Goal: Download file/media: Download file/media

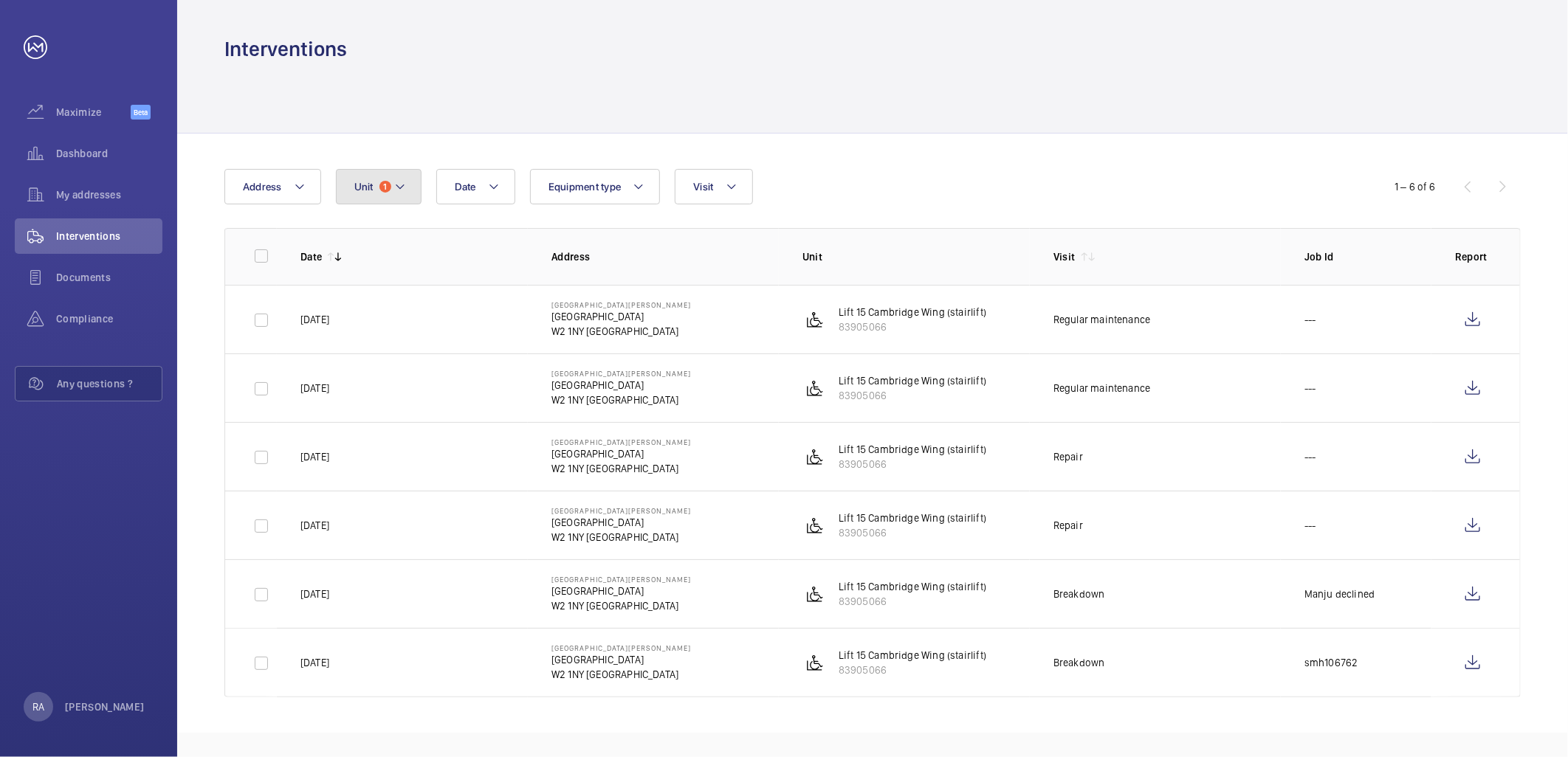
click at [401, 186] on mat-icon at bounding box center [399, 187] width 12 height 18
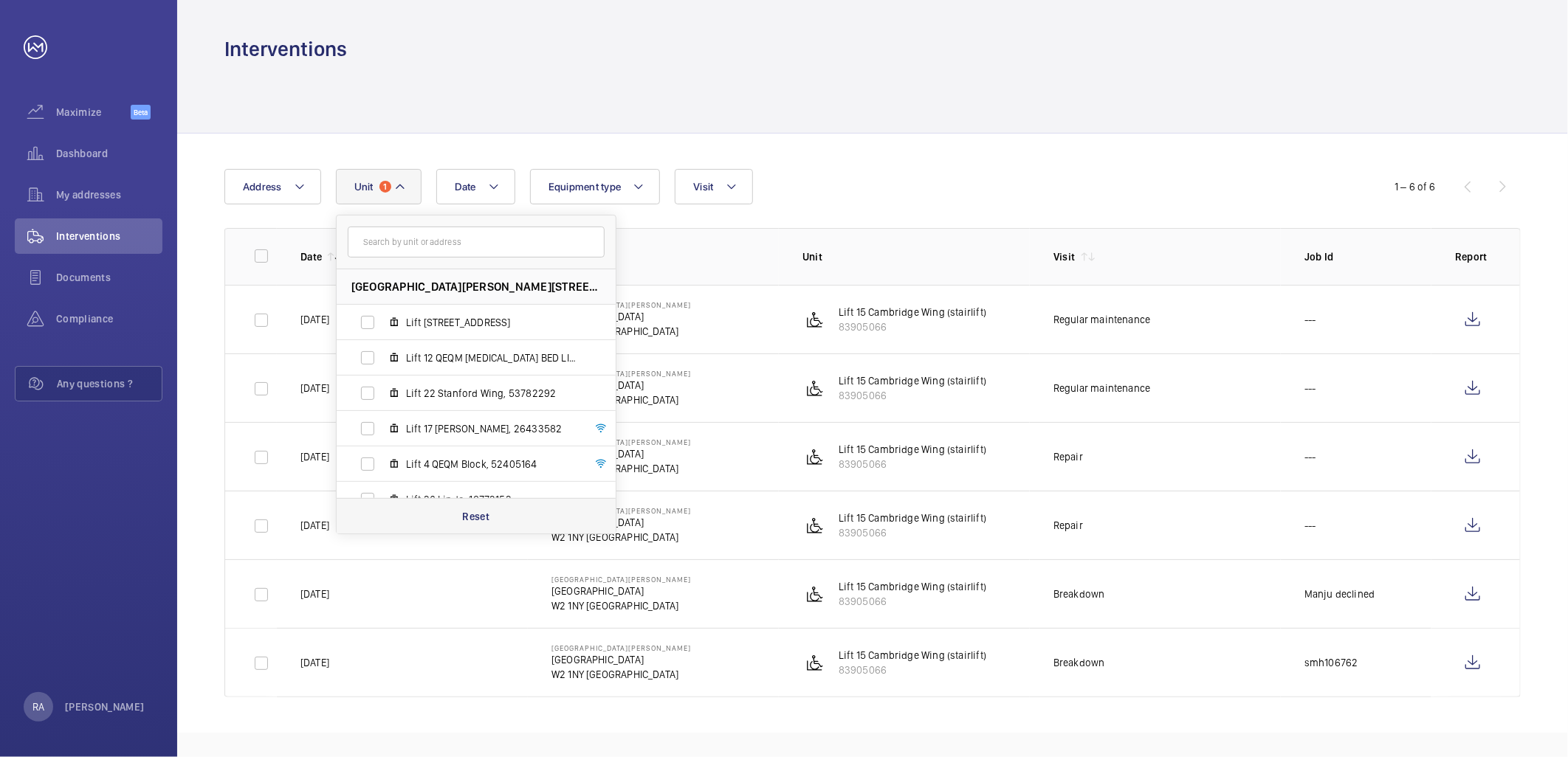
click at [477, 513] on p "Reset" at bounding box center [475, 517] width 27 height 14
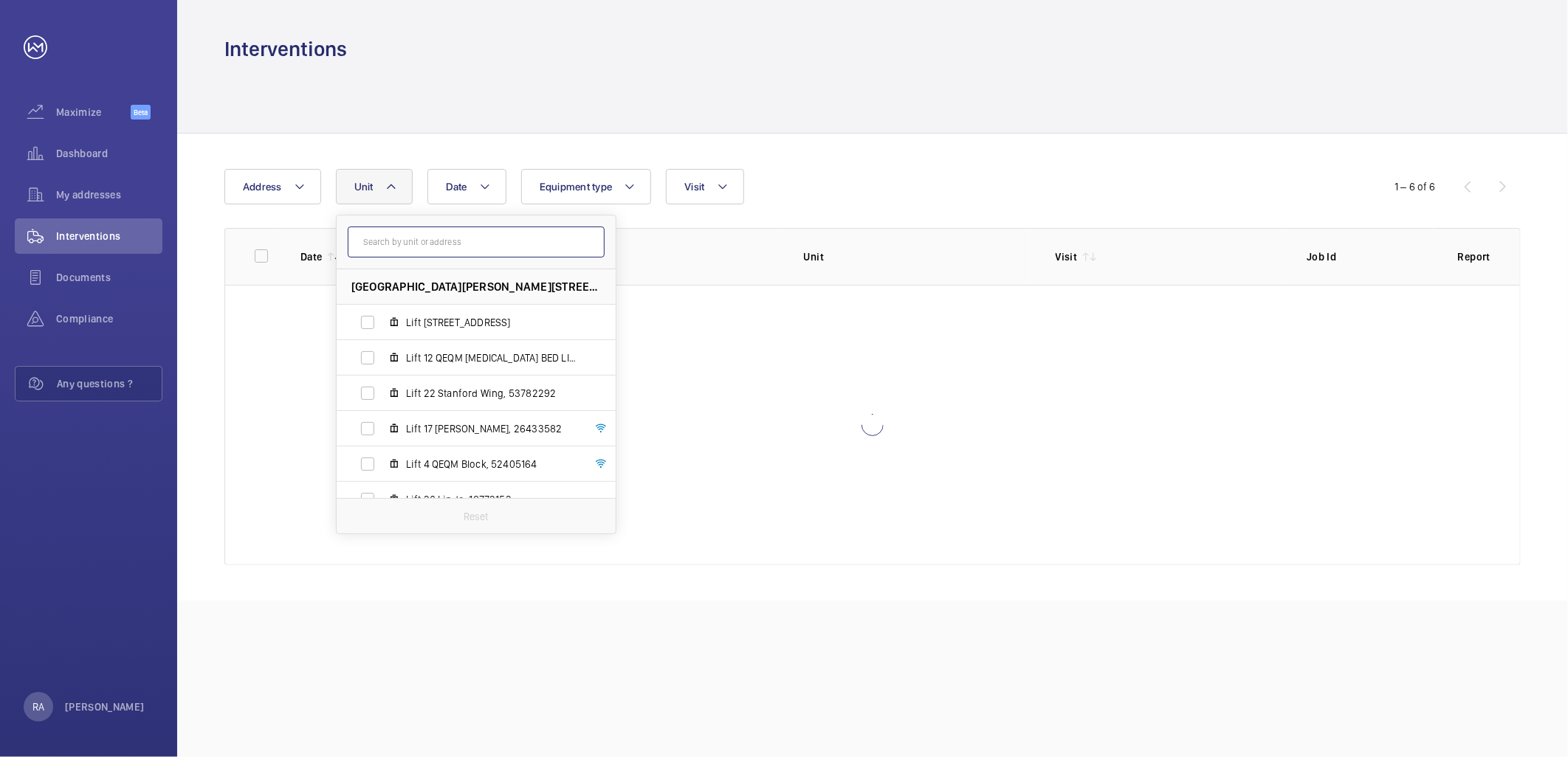
click at [427, 239] on input "text" at bounding box center [476, 242] width 257 height 31
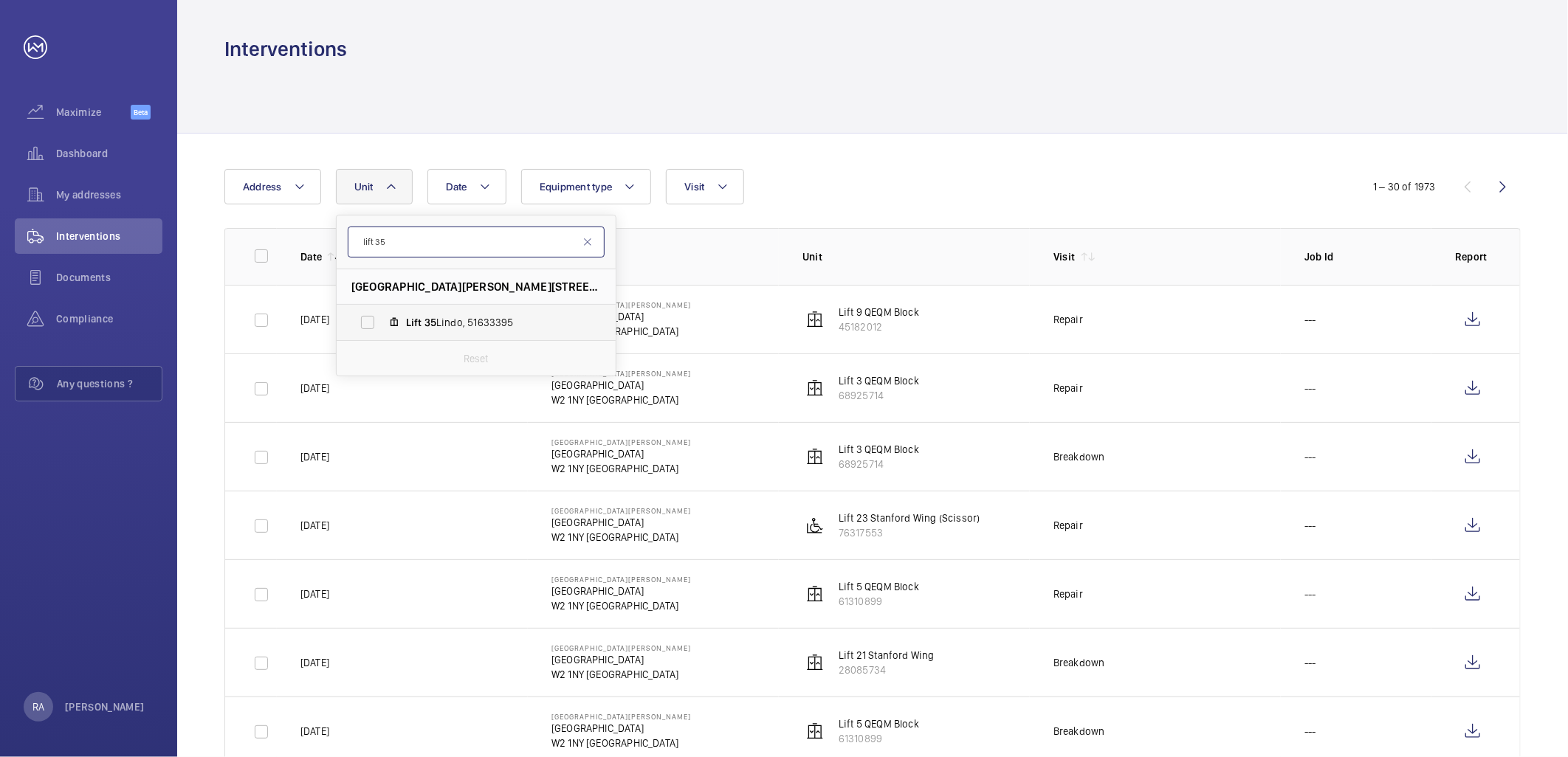
type input "lift 35"
click at [372, 325] on label "Lift 35 Lindo, 51633395" at bounding box center [464, 323] width 256 height 35
click at [372, 325] on input "Lift 35 Lindo, 51633395" at bounding box center [367, 322] width 30 height 30
checkbox input "true"
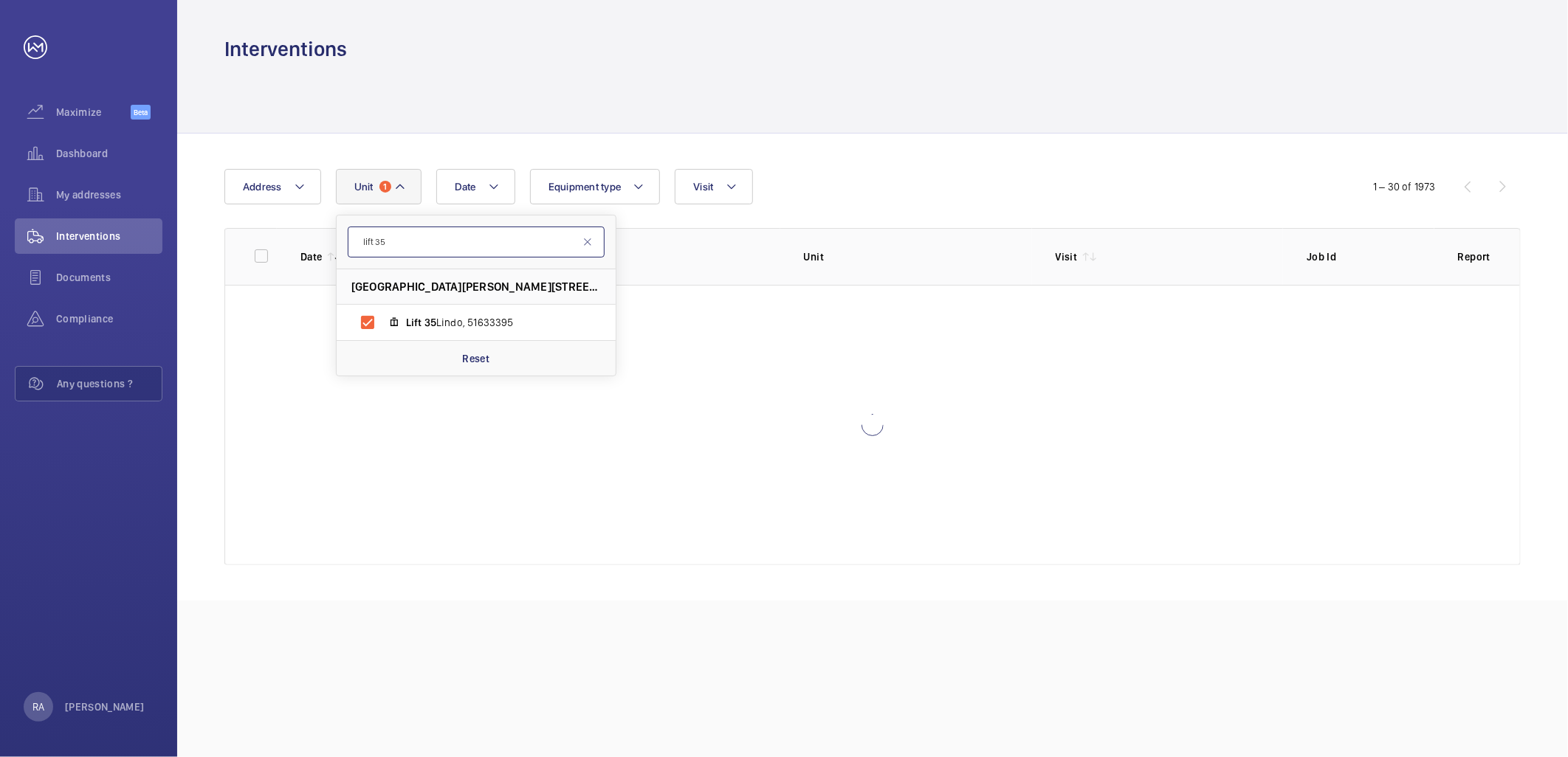
click at [428, 247] on input "lift 35" at bounding box center [476, 242] width 257 height 31
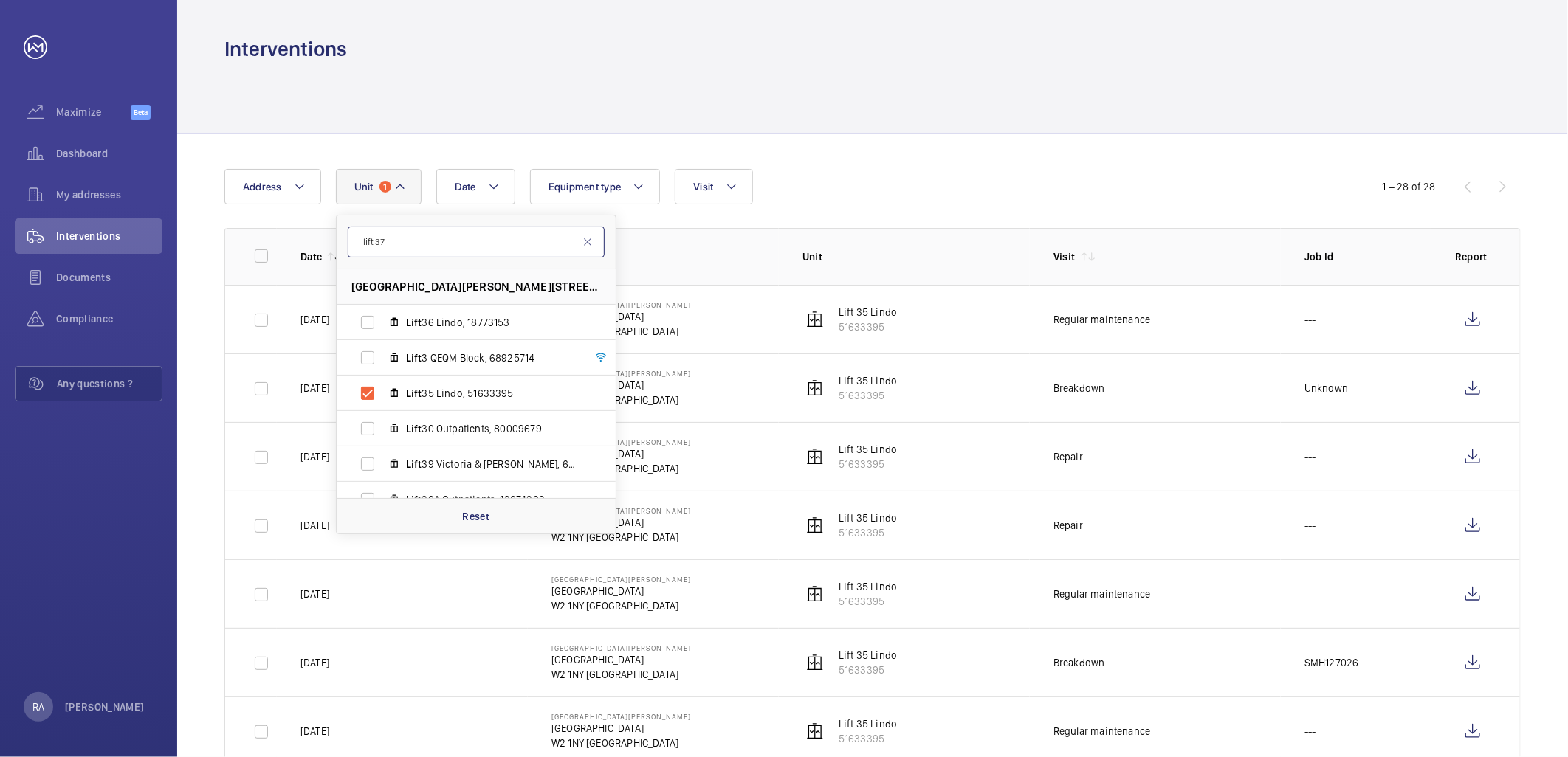
type input "lift 37"
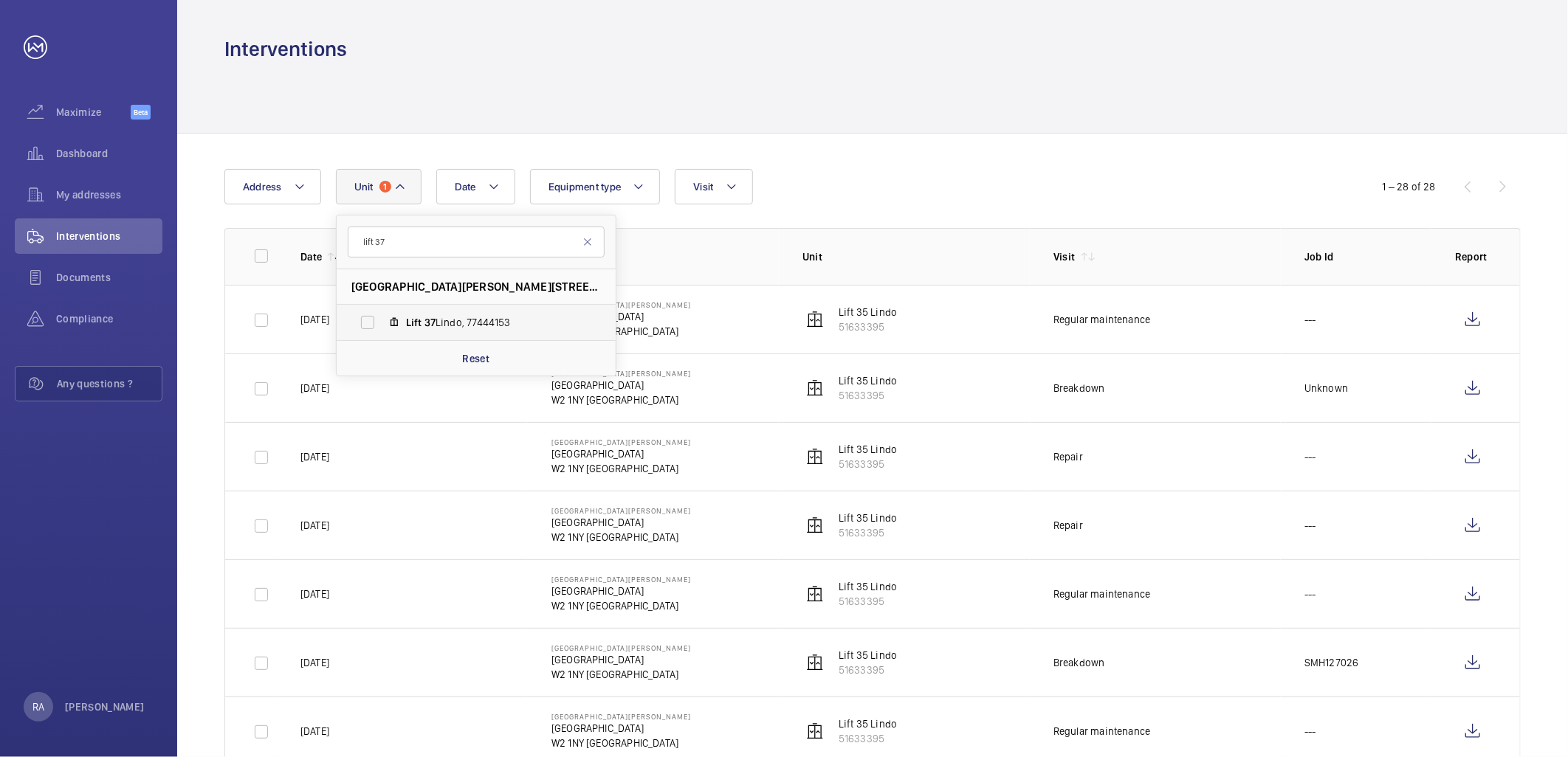
click at [369, 325] on label "Lift 37 Lindo, 77444153" at bounding box center [464, 323] width 256 height 35
click at [369, 325] on input "Lift 37 Lindo, 77444153" at bounding box center [367, 322] width 30 height 30
checkbox input "true"
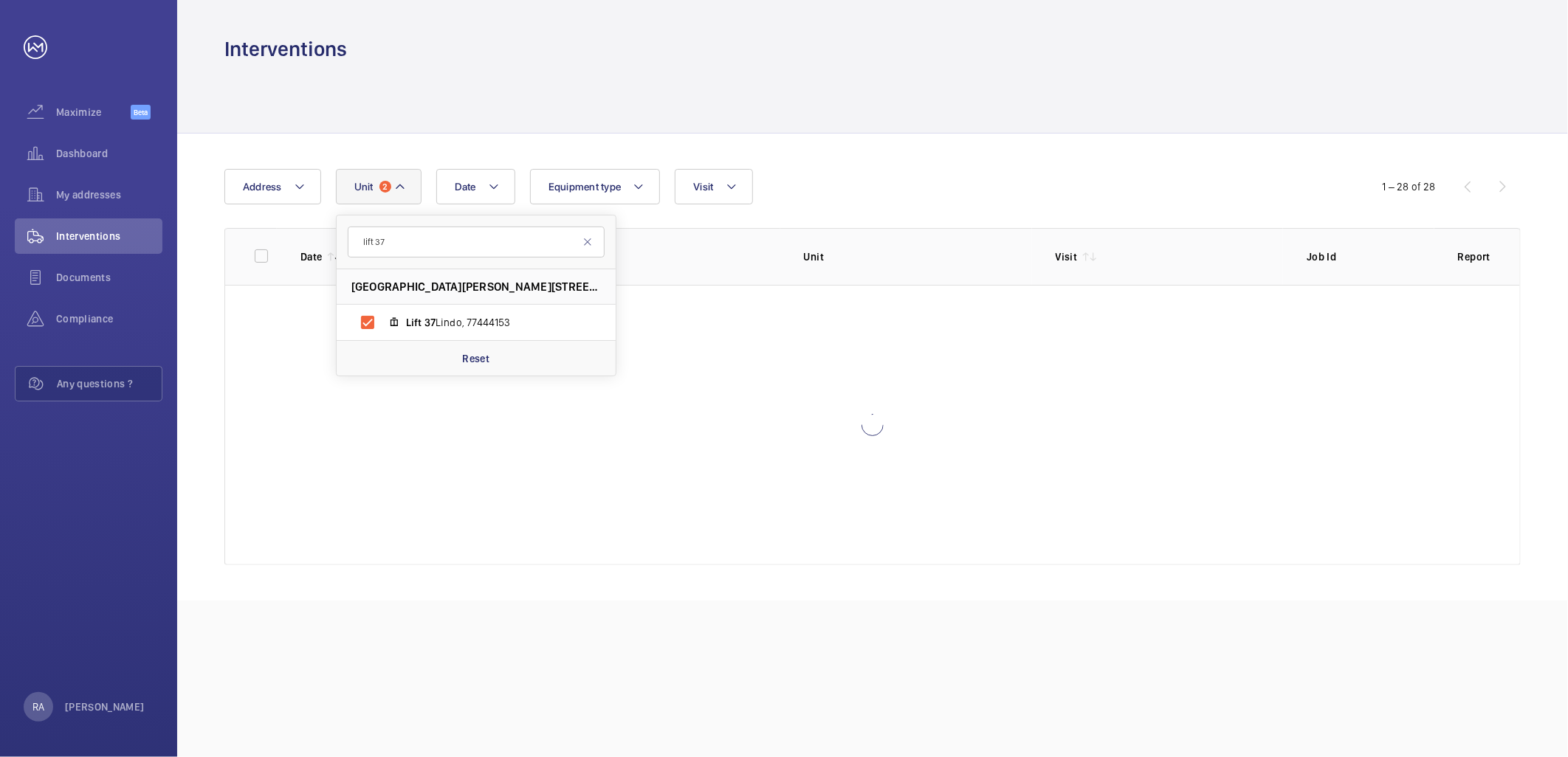
click at [839, 155] on div "Date Address [STREET_ADDRESS][GEOGRAPHIC_DATA][PERSON_NAME] Reset Equipment typ…" at bounding box center [872, 367] width 1391 height 467
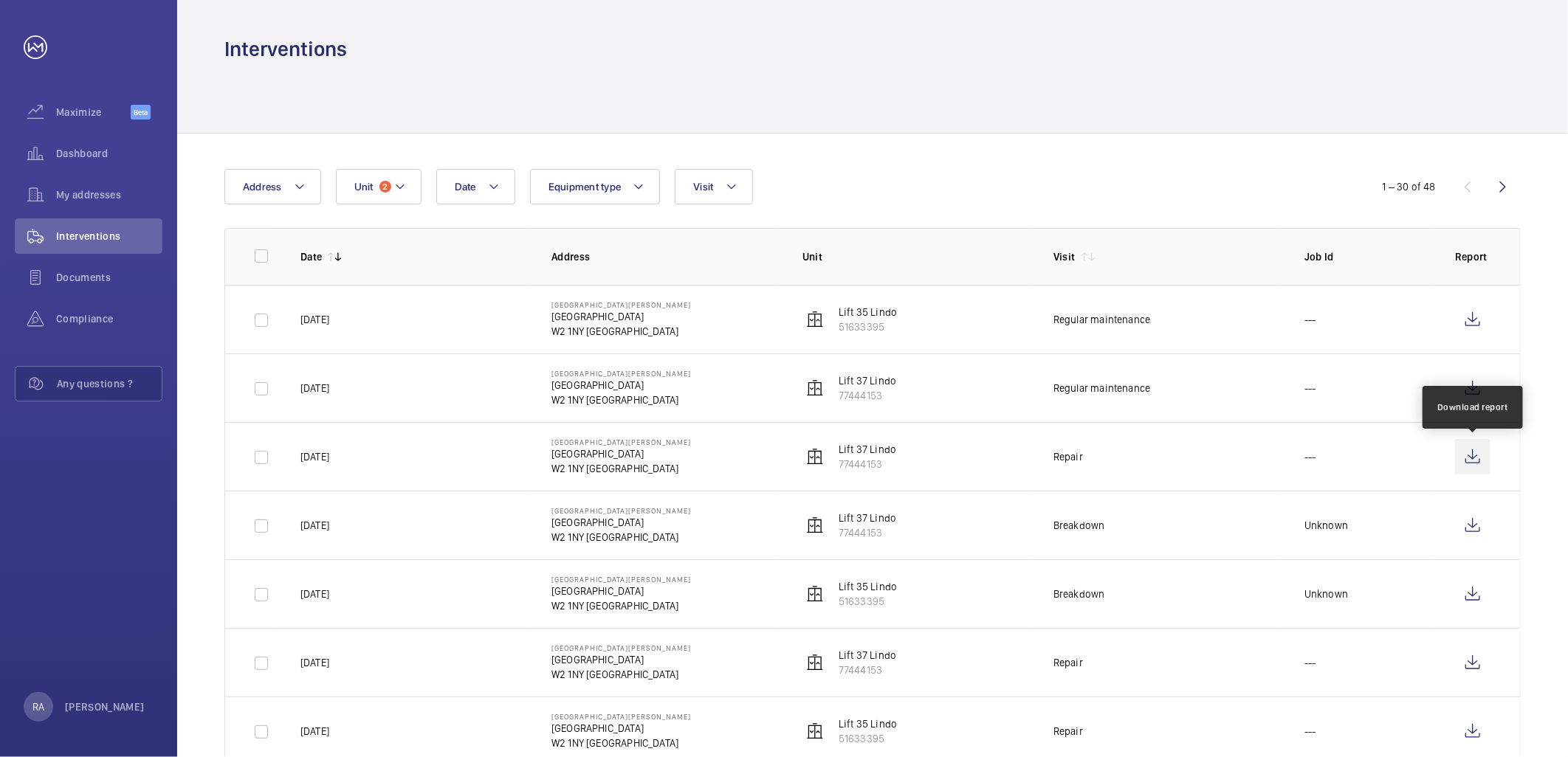
click at [1469, 455] on wm-front-icon-button at bounding box center [1472, 457] width 35 height 35
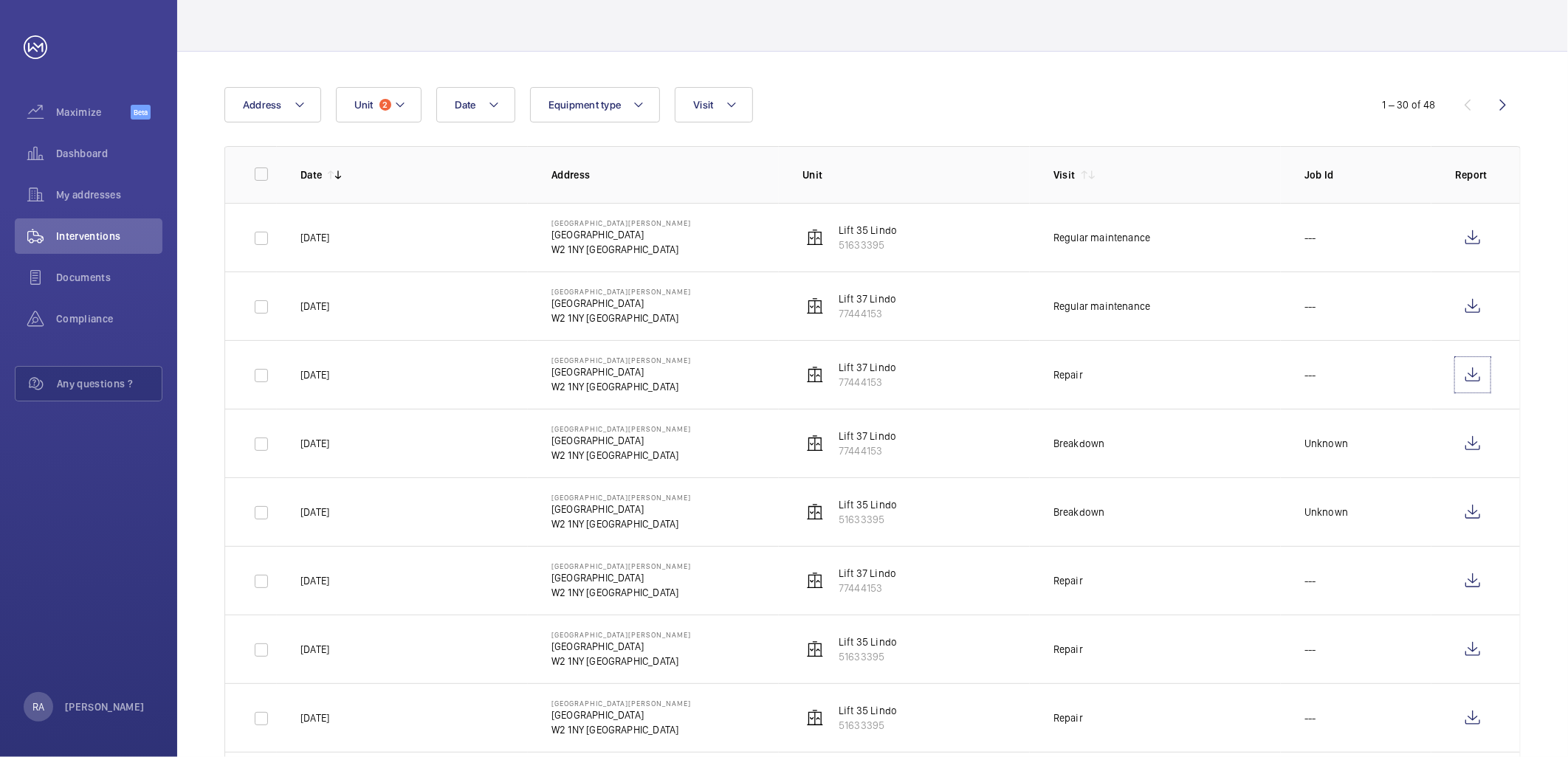
scroll to position [164, 0]
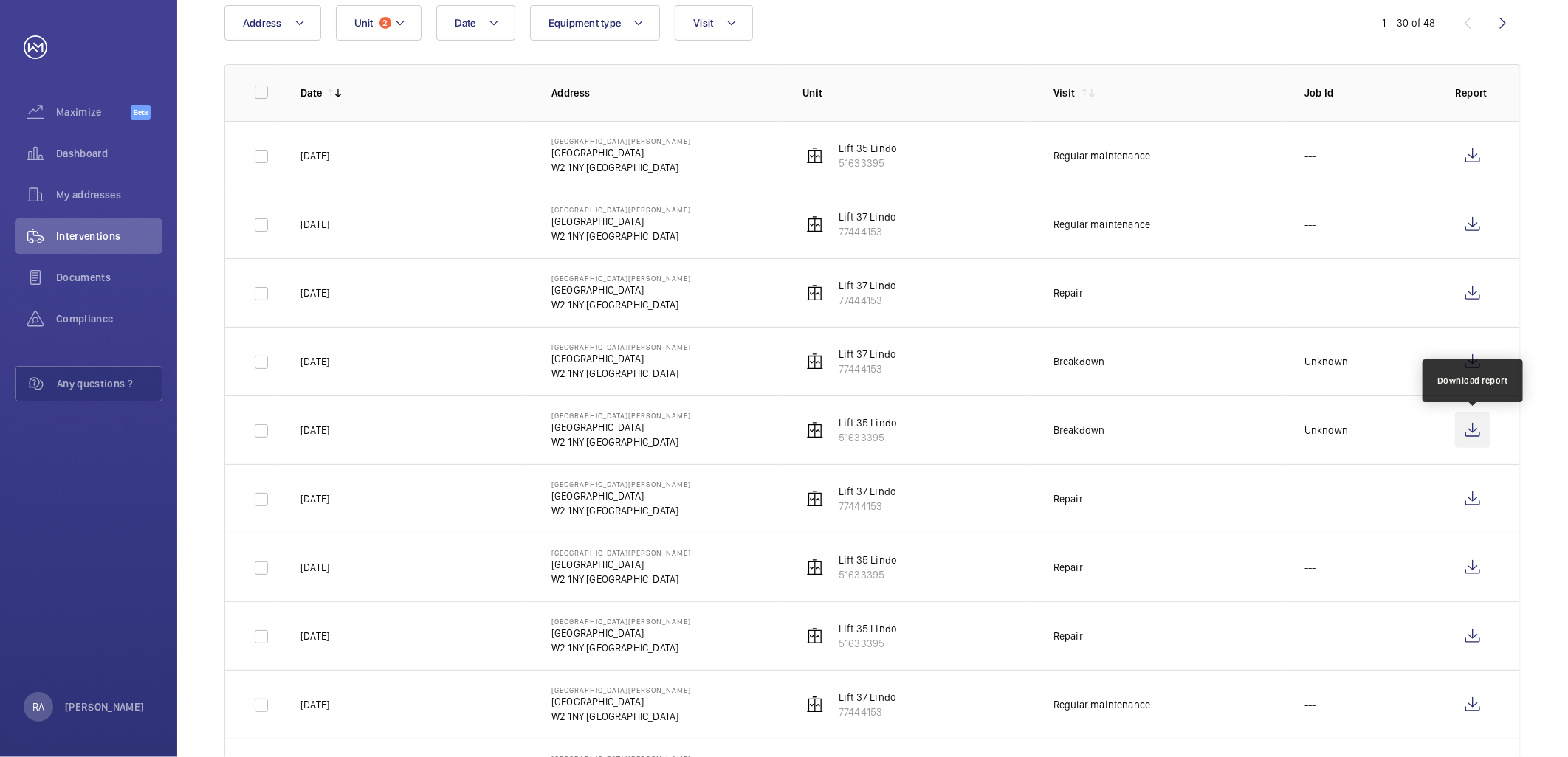
click at [1473, 432] on wm-front-icon-button at bounding box center [1472, 430] width 35 height 35
click at [1476, 358] on wm-front-icon-button at bounding box center [1472, 362] width 35 height 35
click at [1476, 502] on wm-front-icon-button at bounding box center [1472, 498] width 35 height 35
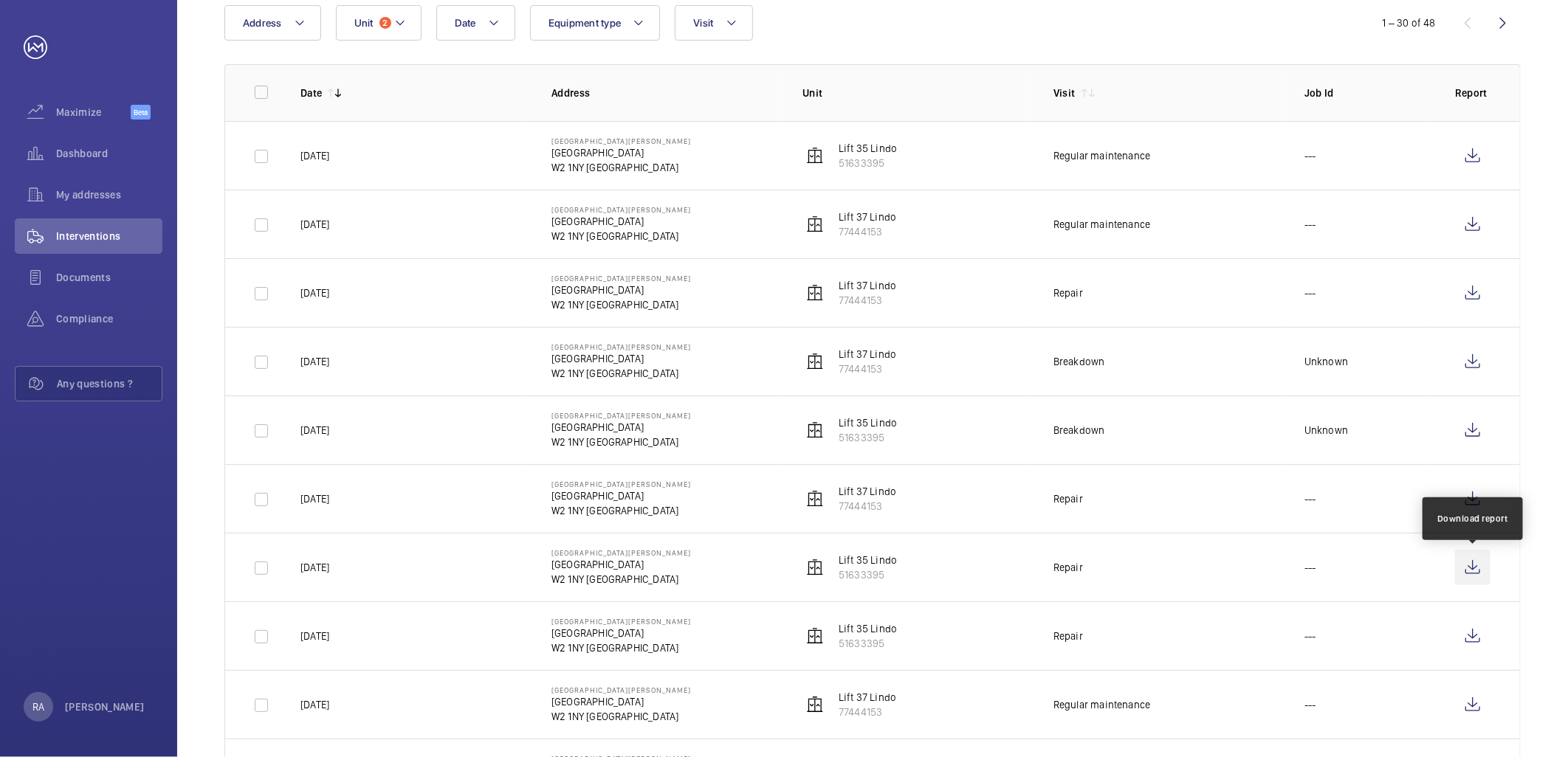
click at [1473, 567] on wm-front-icon-button at bounding box center [1472, 567] width 35 height 35
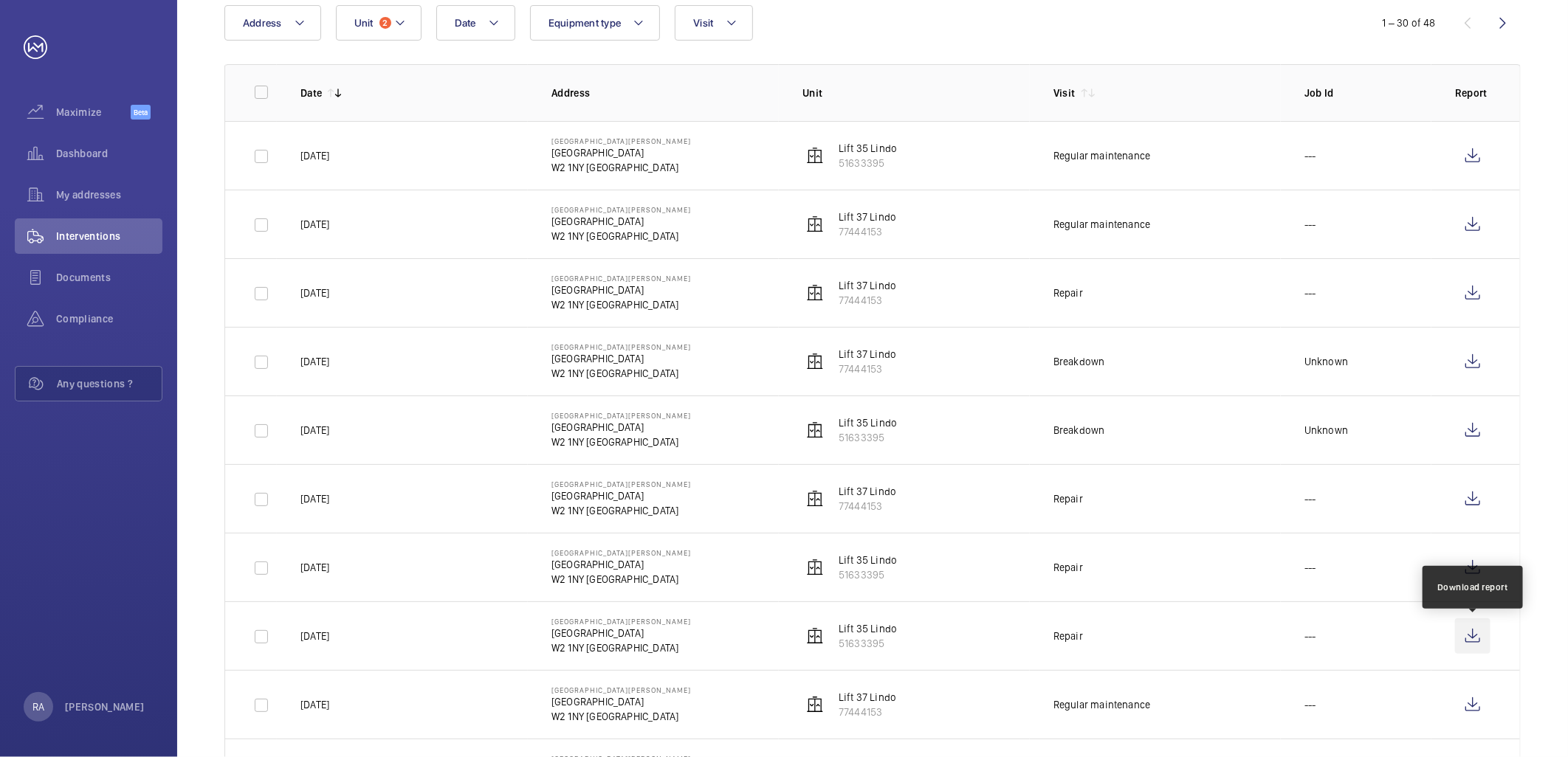
click at [1472, 640] on wm-front-icon-button at bounding box center [1472, 636] width 35 height 35
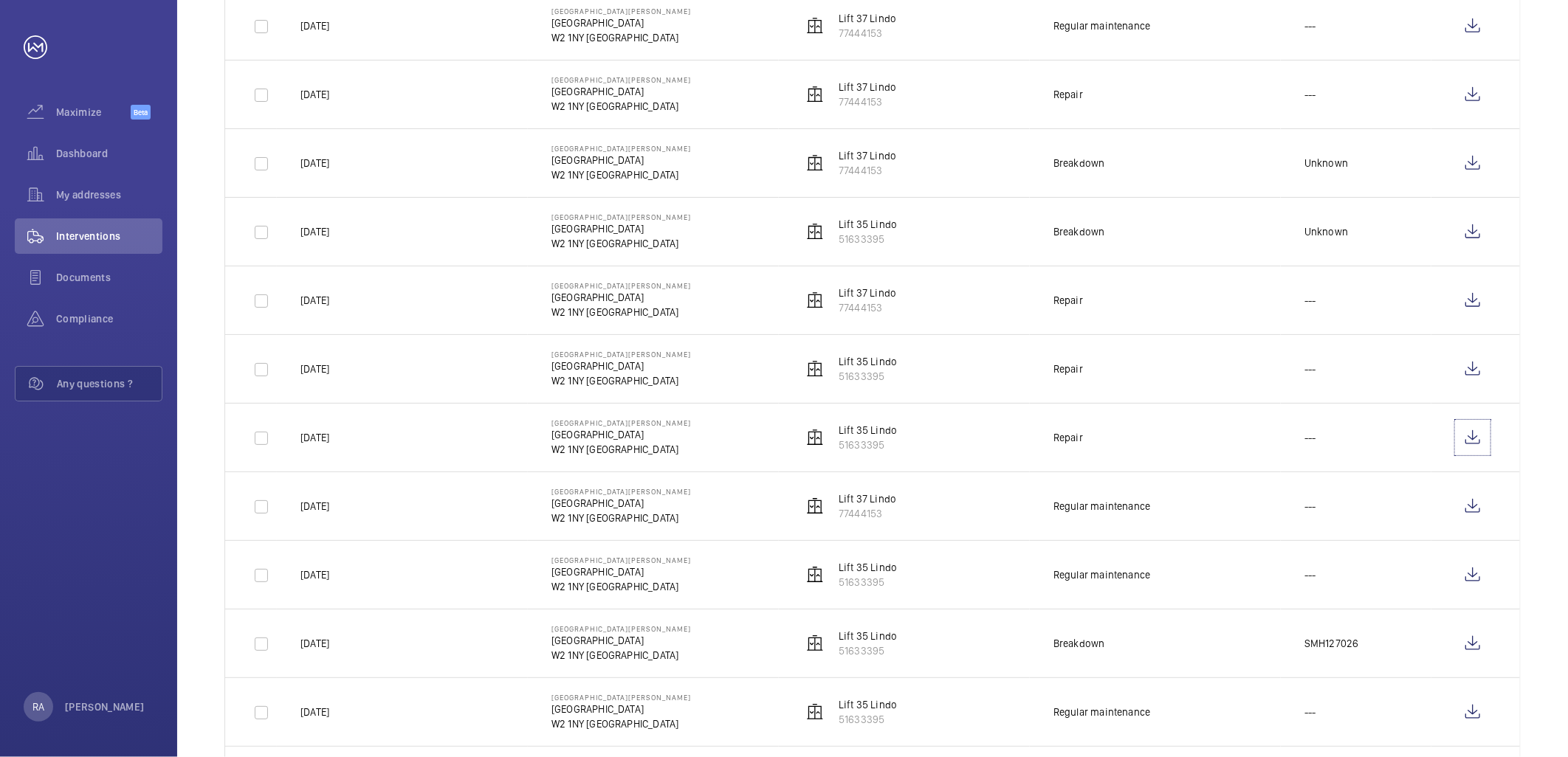
scroll to position [410, 0]
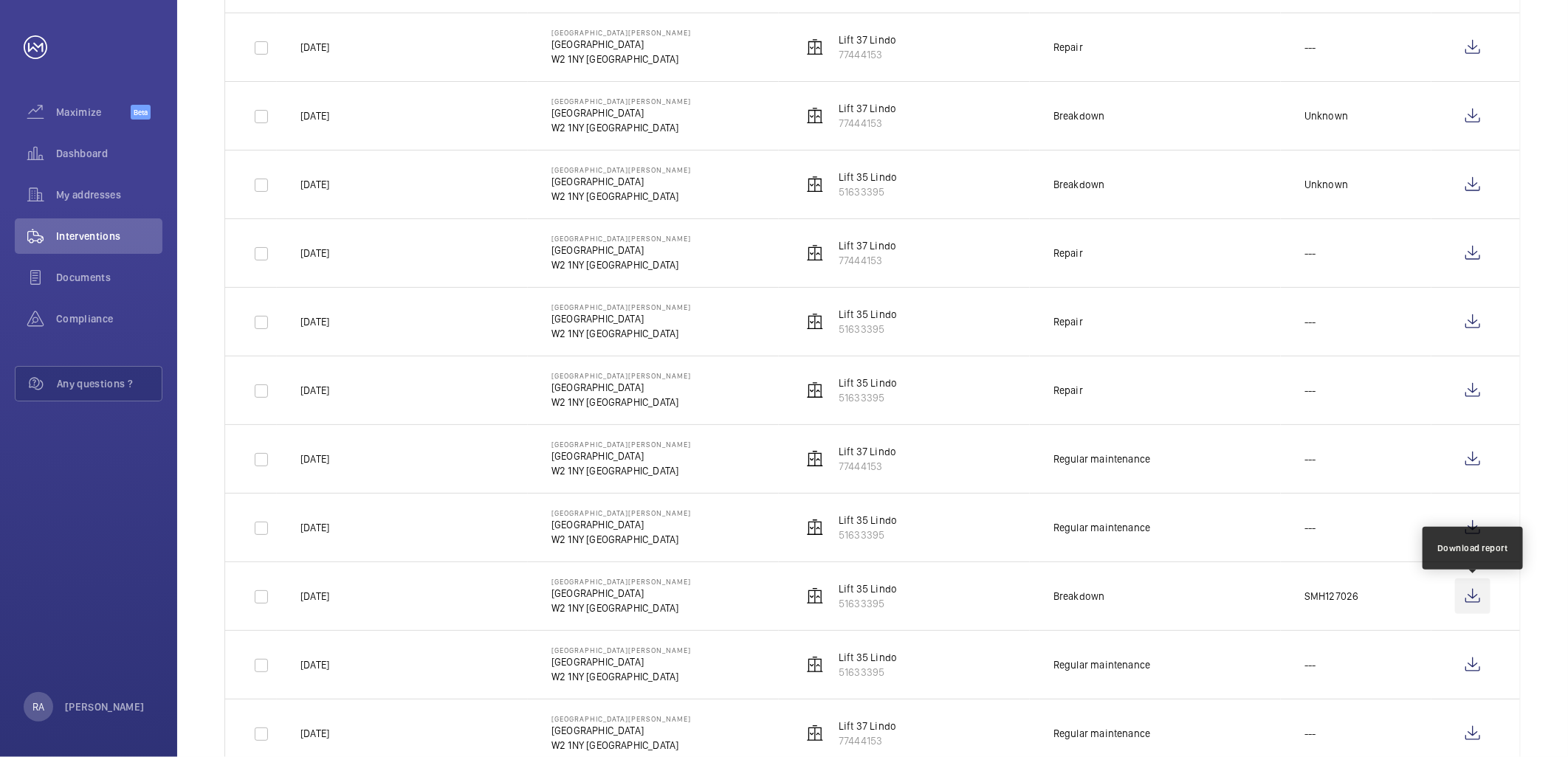
click at [1472, 594] on wm-front-icon-button at bounding box center [1472, 596] width 35 height 35
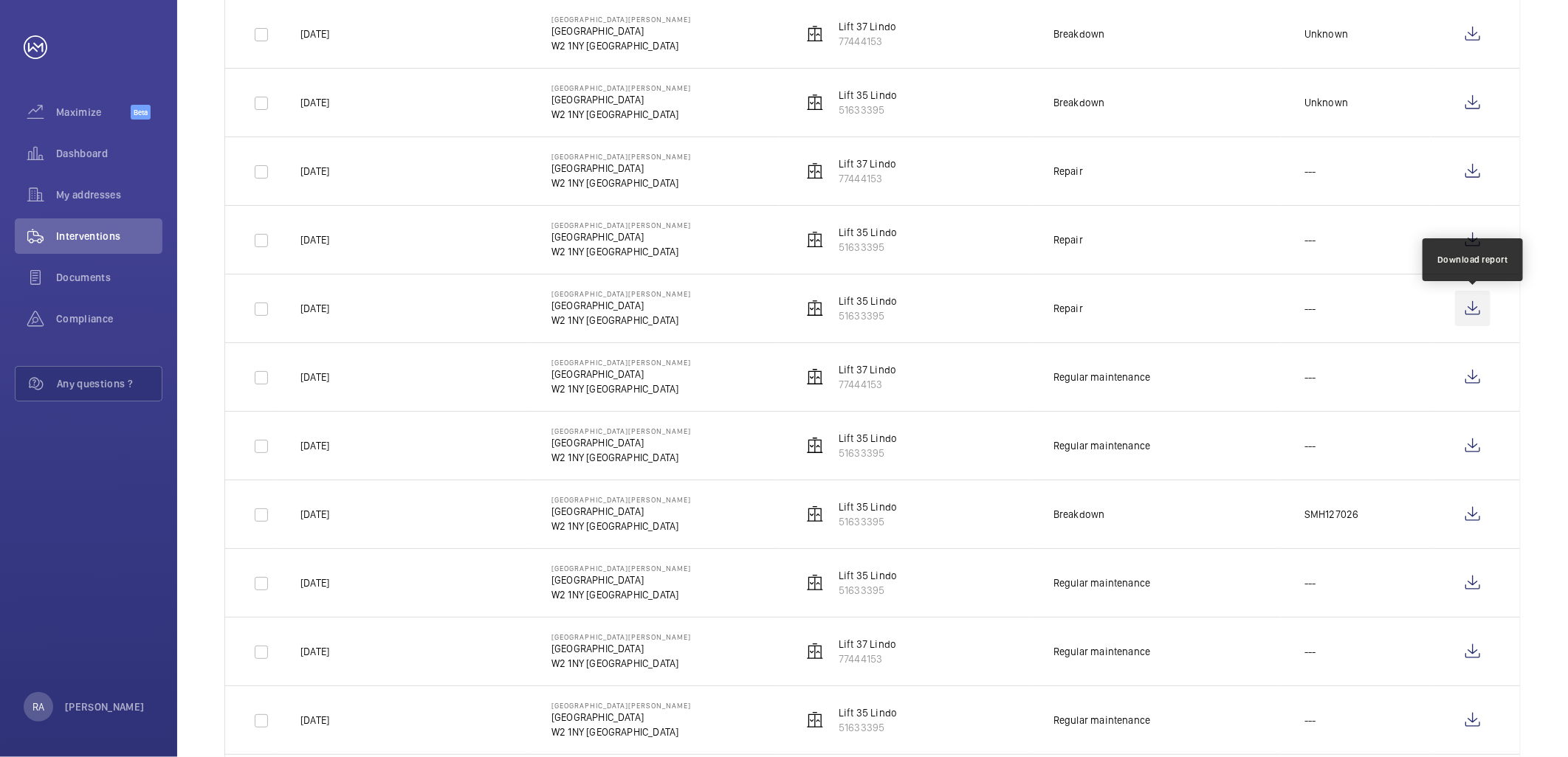
click at [1474, 306] on wm-front-icon-button at bounding box center [1472, 308] width 35 height 35
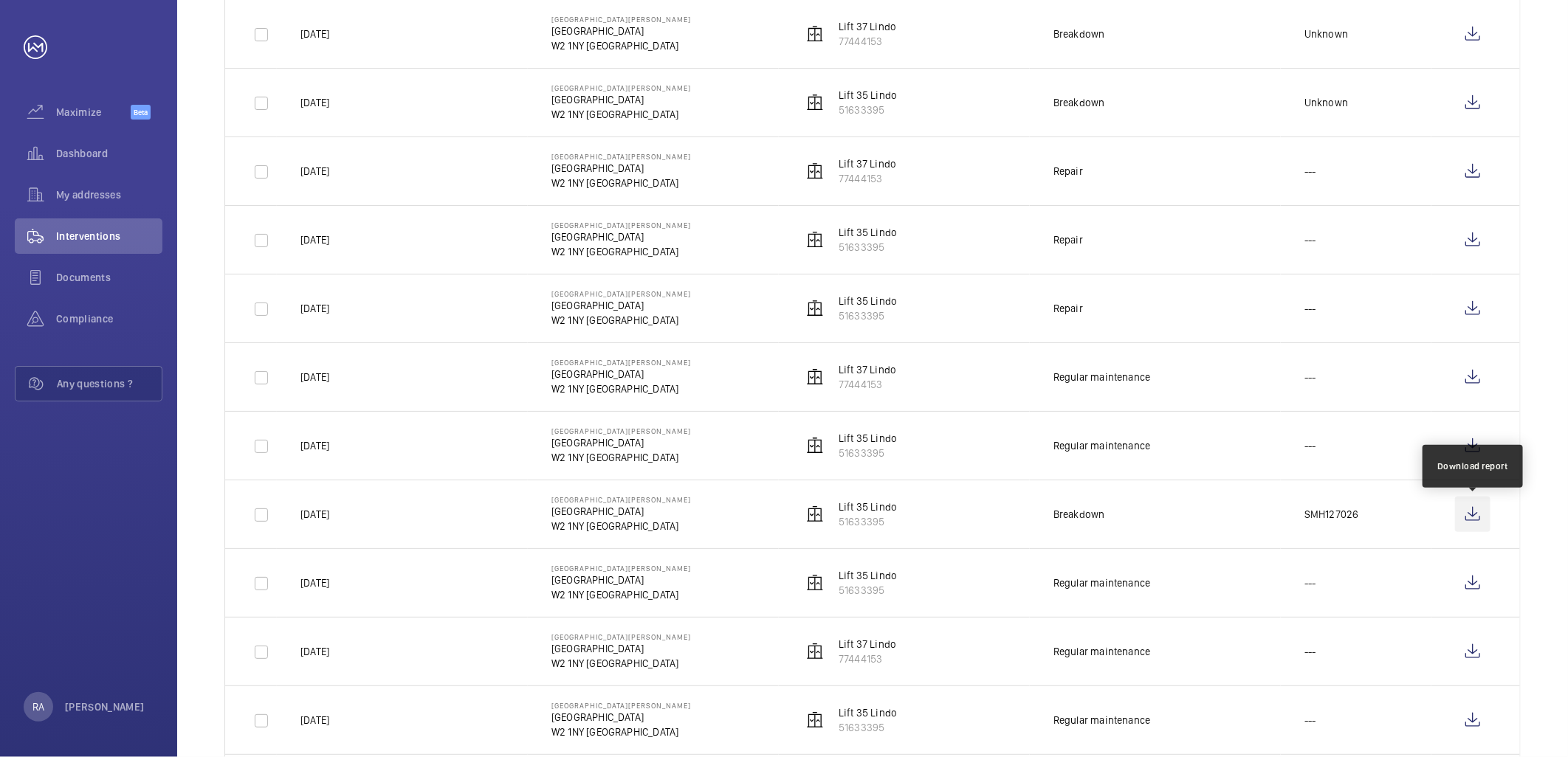
click at [1471, 513] on wm-front-icon-button at bounding box center [1472, 514] width 35 height 35
click at [1477, 440] on wm-front-icon-button at bounding box center [1472, 446] width 35 height 35
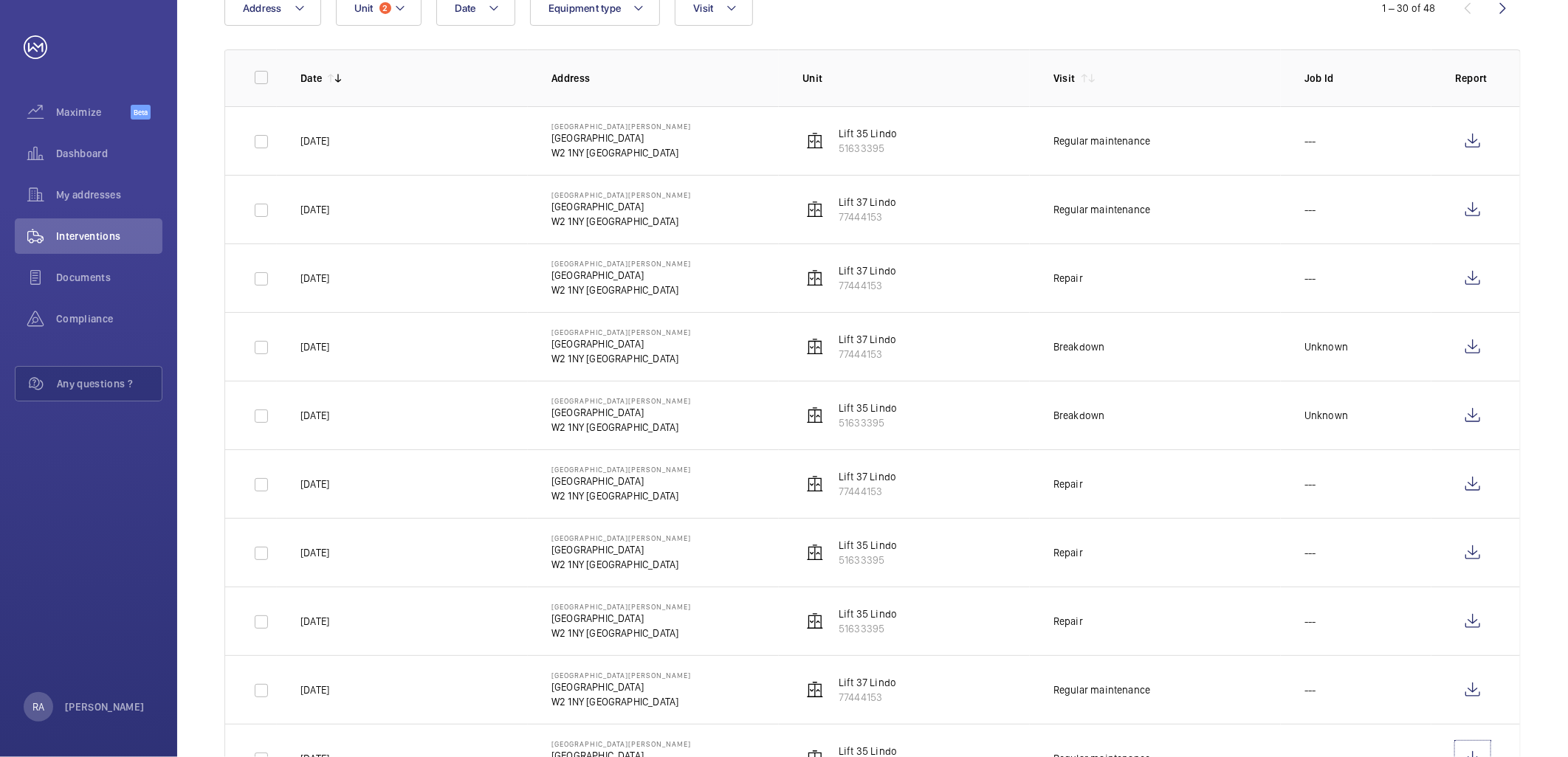
scroll to position [164, 0]
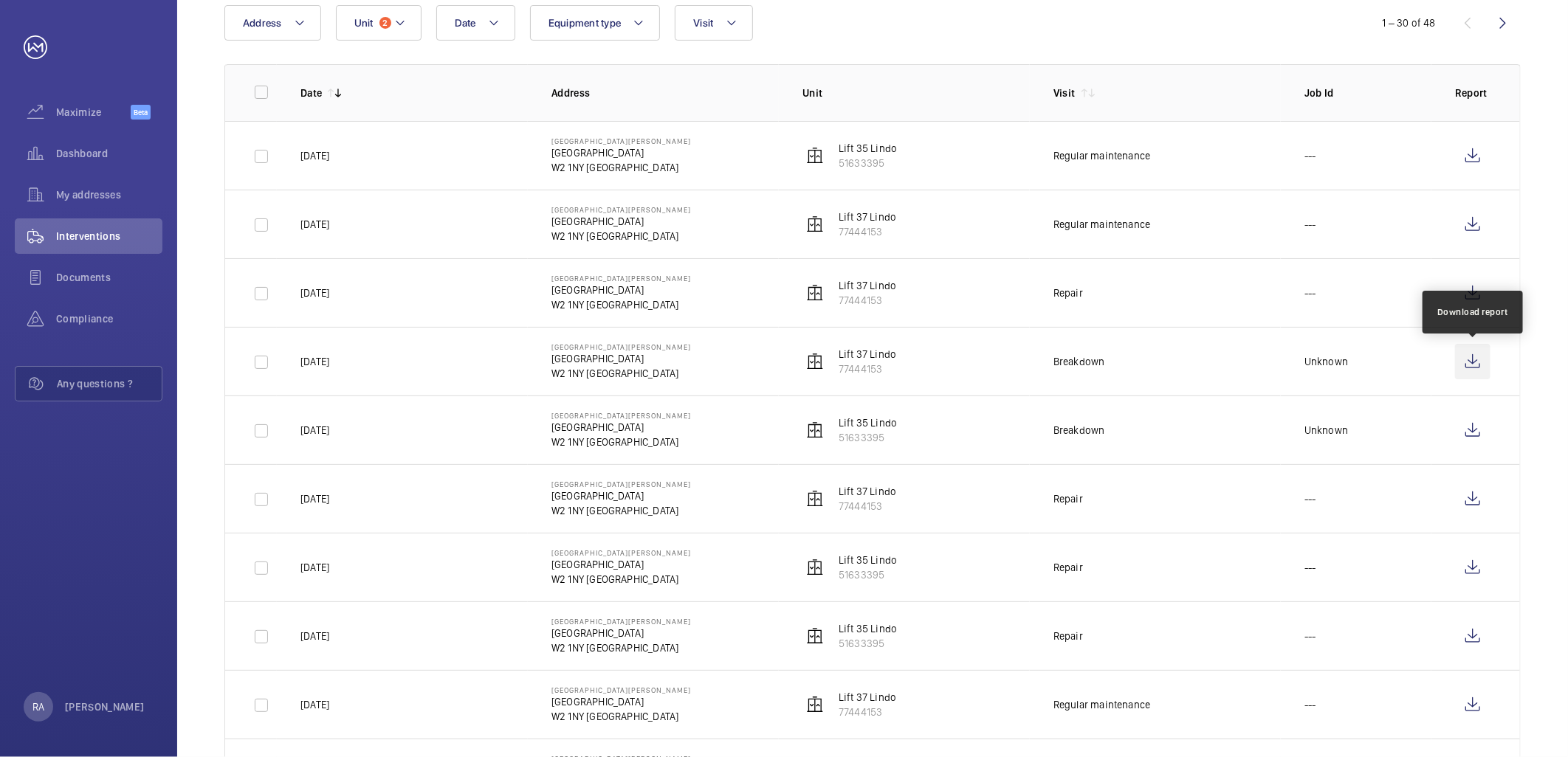
click at [1471, 357] on wm-front-icon-button at bounding box center [1472, 362] width 35 height 35
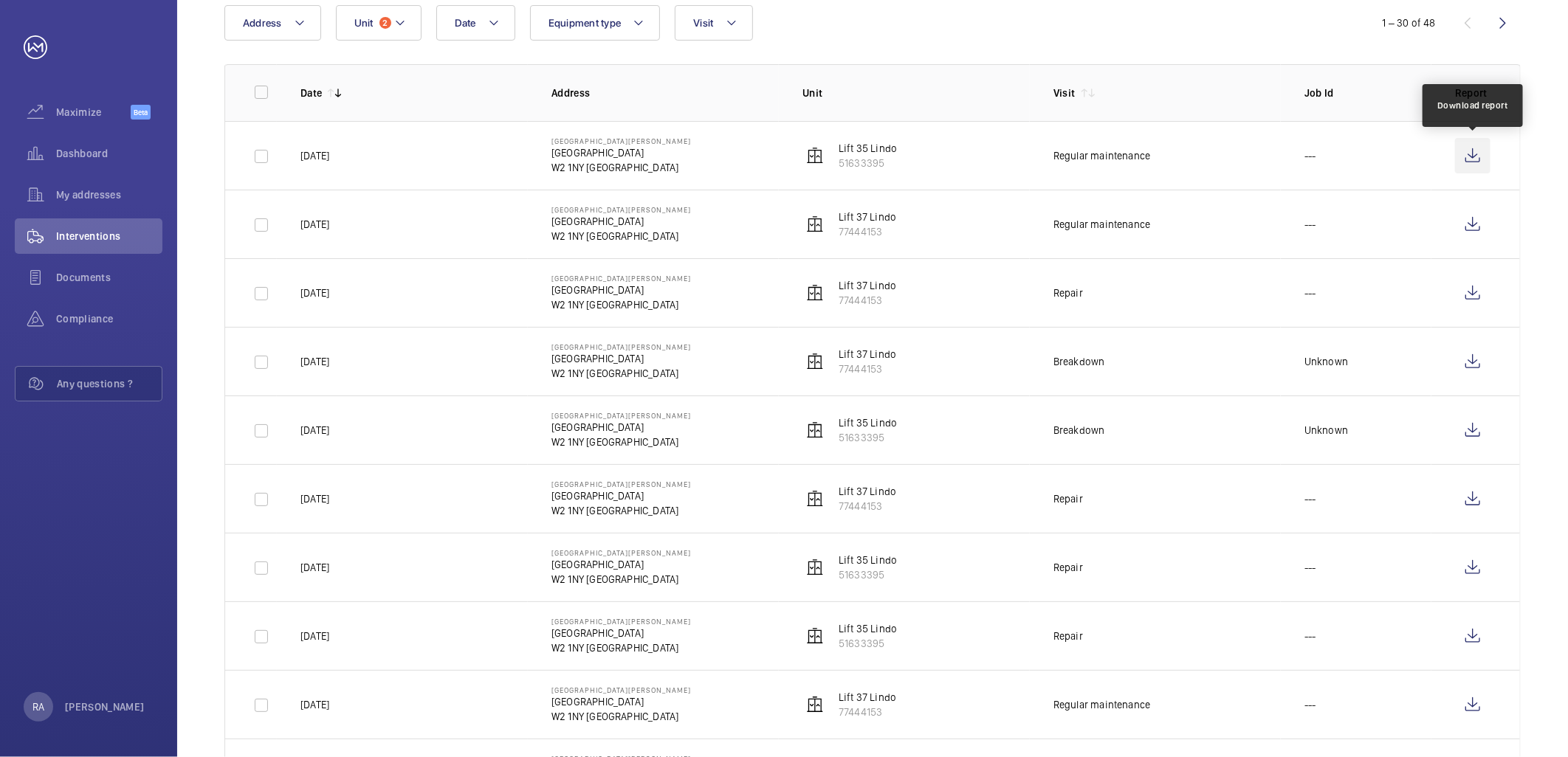
click at [1471, 153] on wm-front-icon-button at bounding box center [1472, 156] width 35 height 35
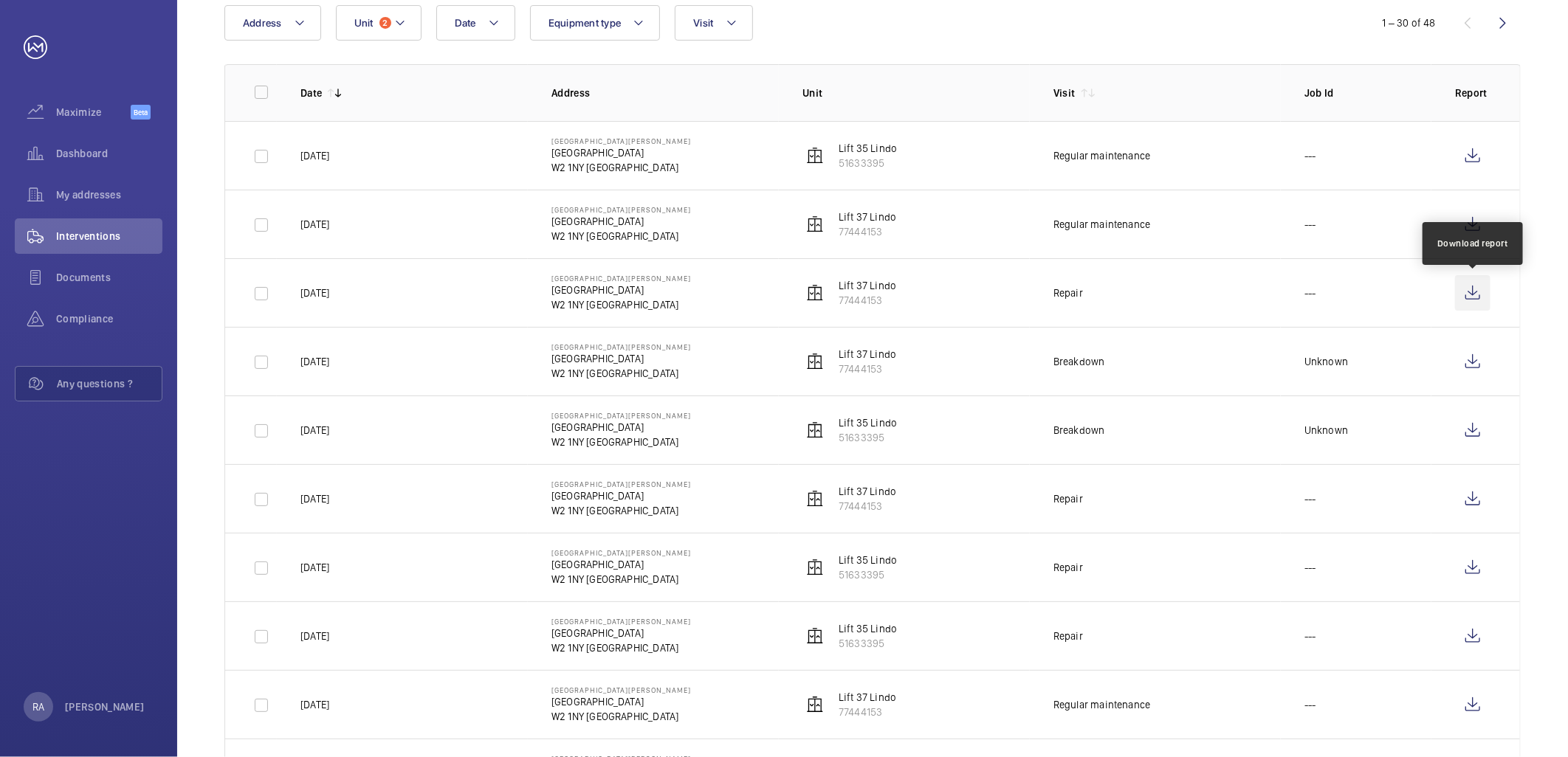
click at [1479, 297] on wm-front-icon-button at bounding box center [1472, 293] width 35 height 35
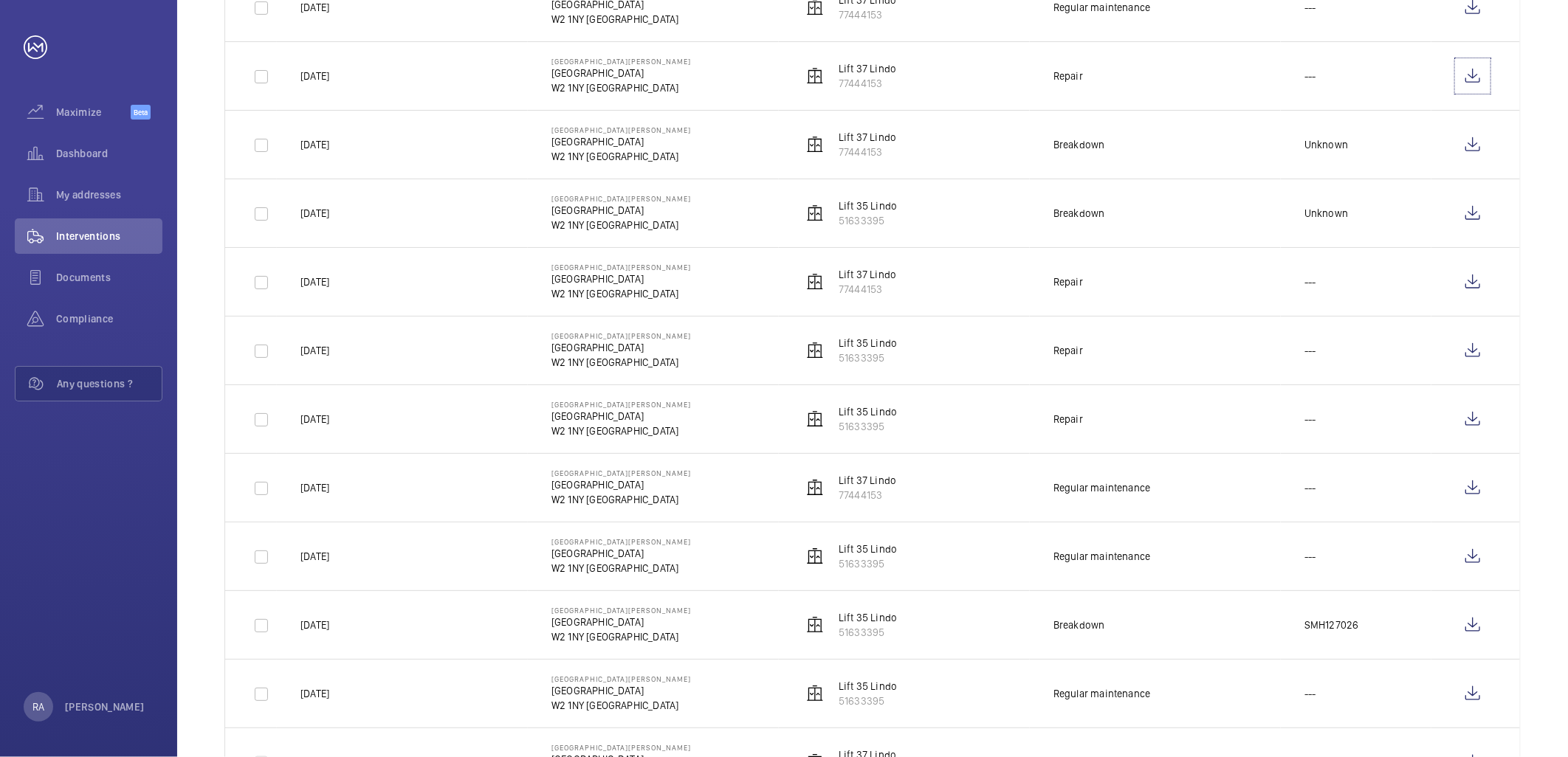
scroll to position [410, 0]
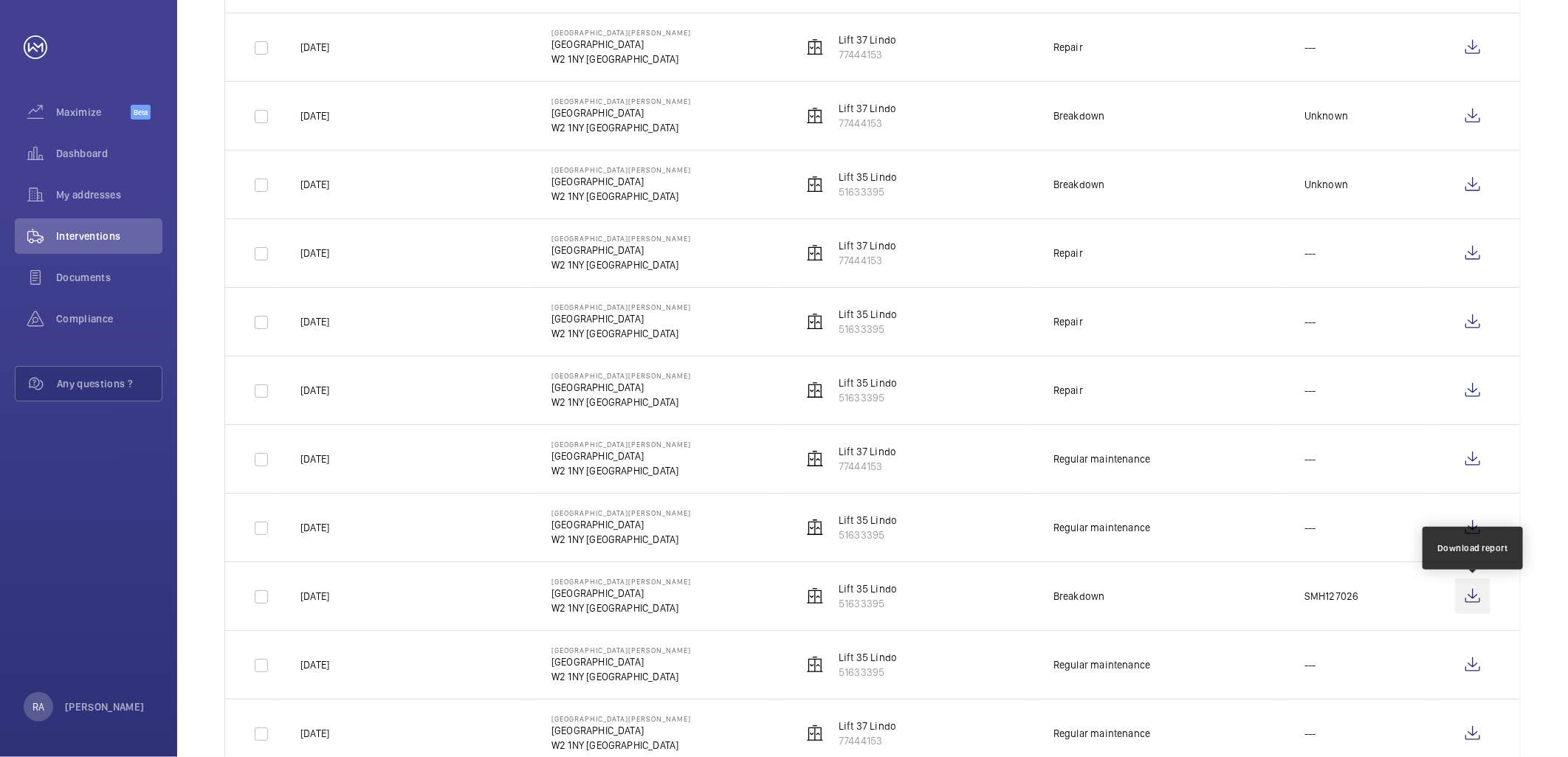
click at [1471, 595] on wm-front-icon-button at bounding box center [1472, 596] width 35 height 35
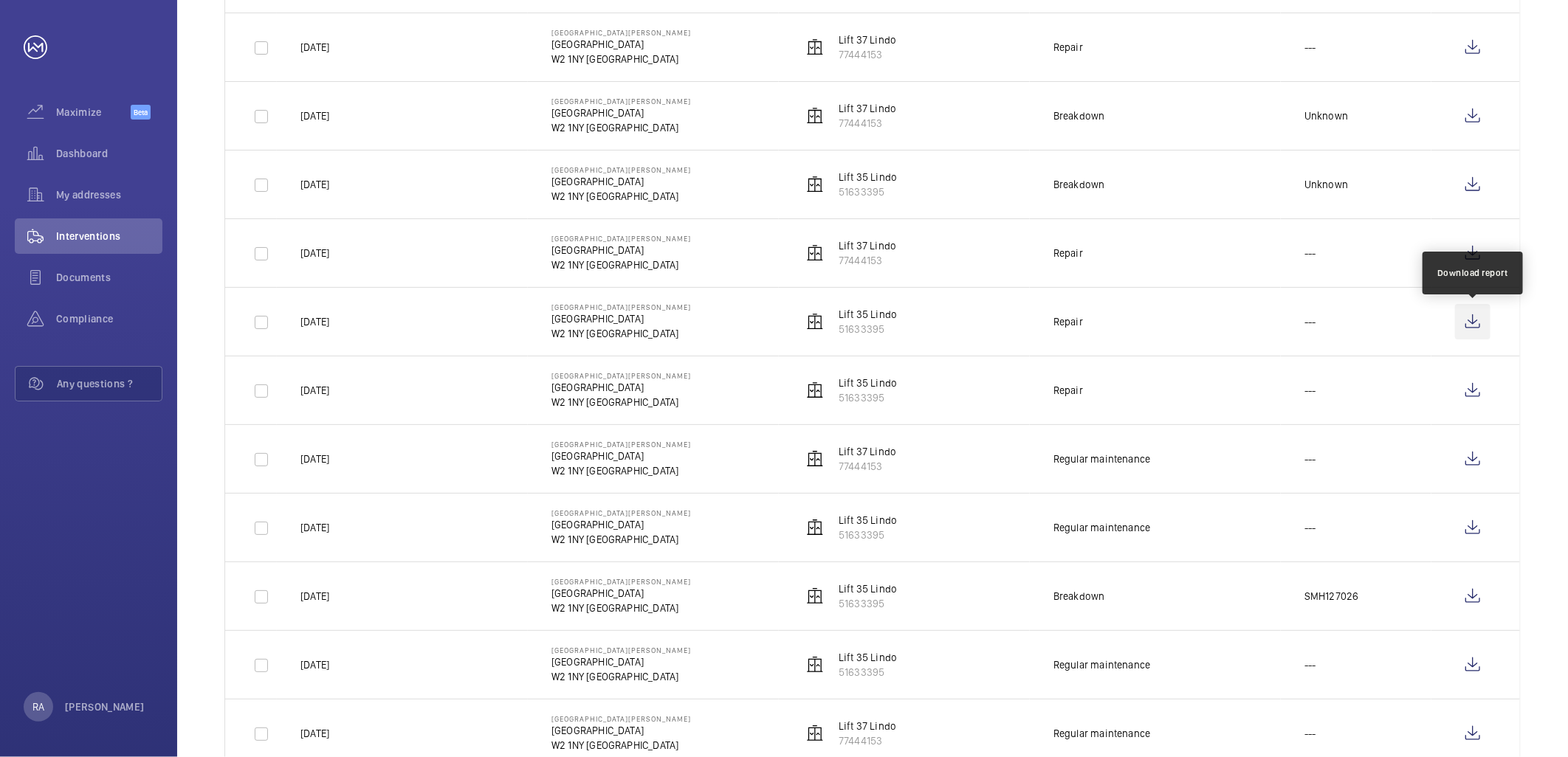
click at [1480, 325] on wm-front-icon-button at bounding box center [1472, 322] width 35 height 35
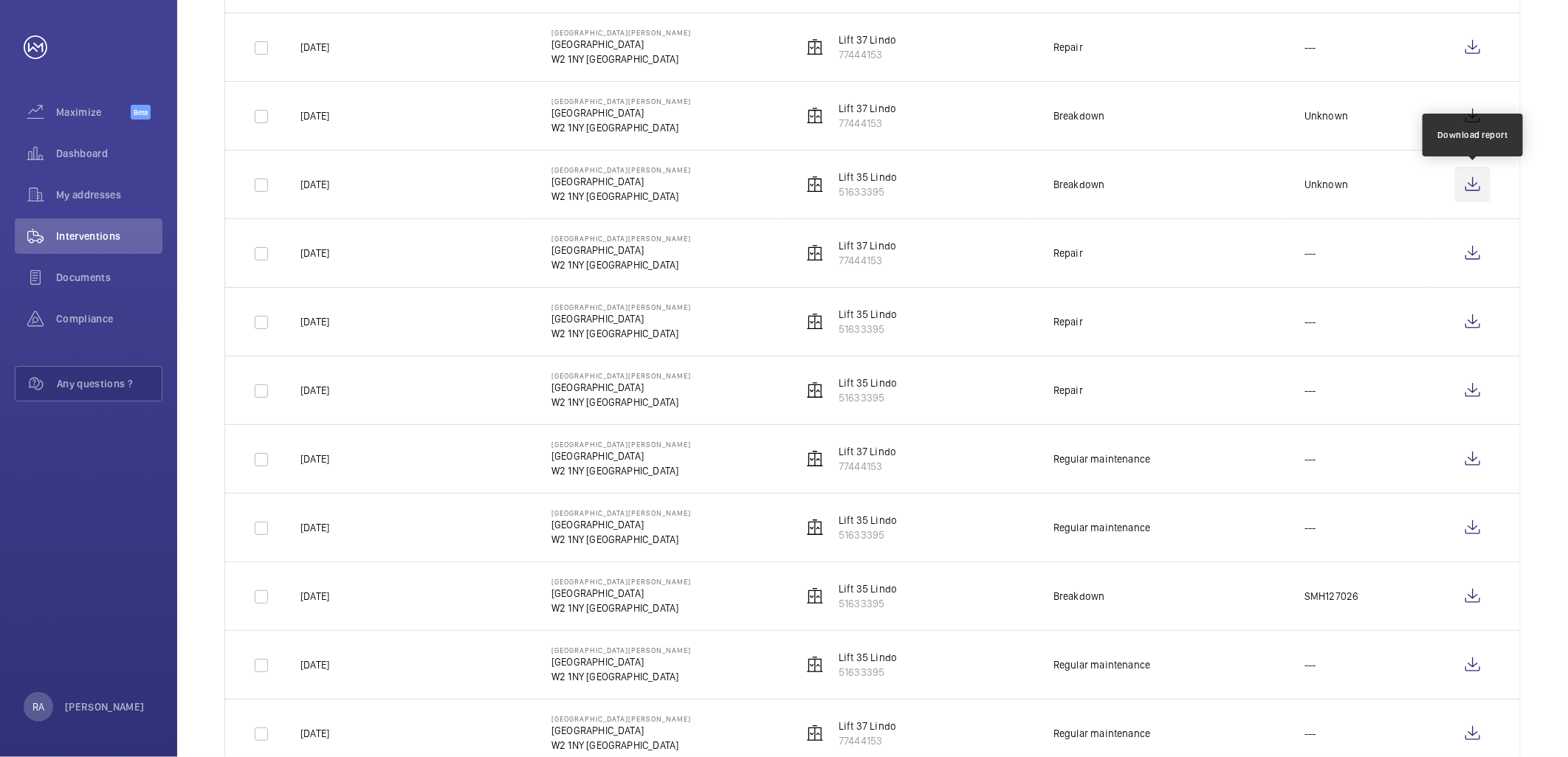
click at [1479, 180] on wm-front-icon-button at bounding box center [1472, 184] width 35 height 35
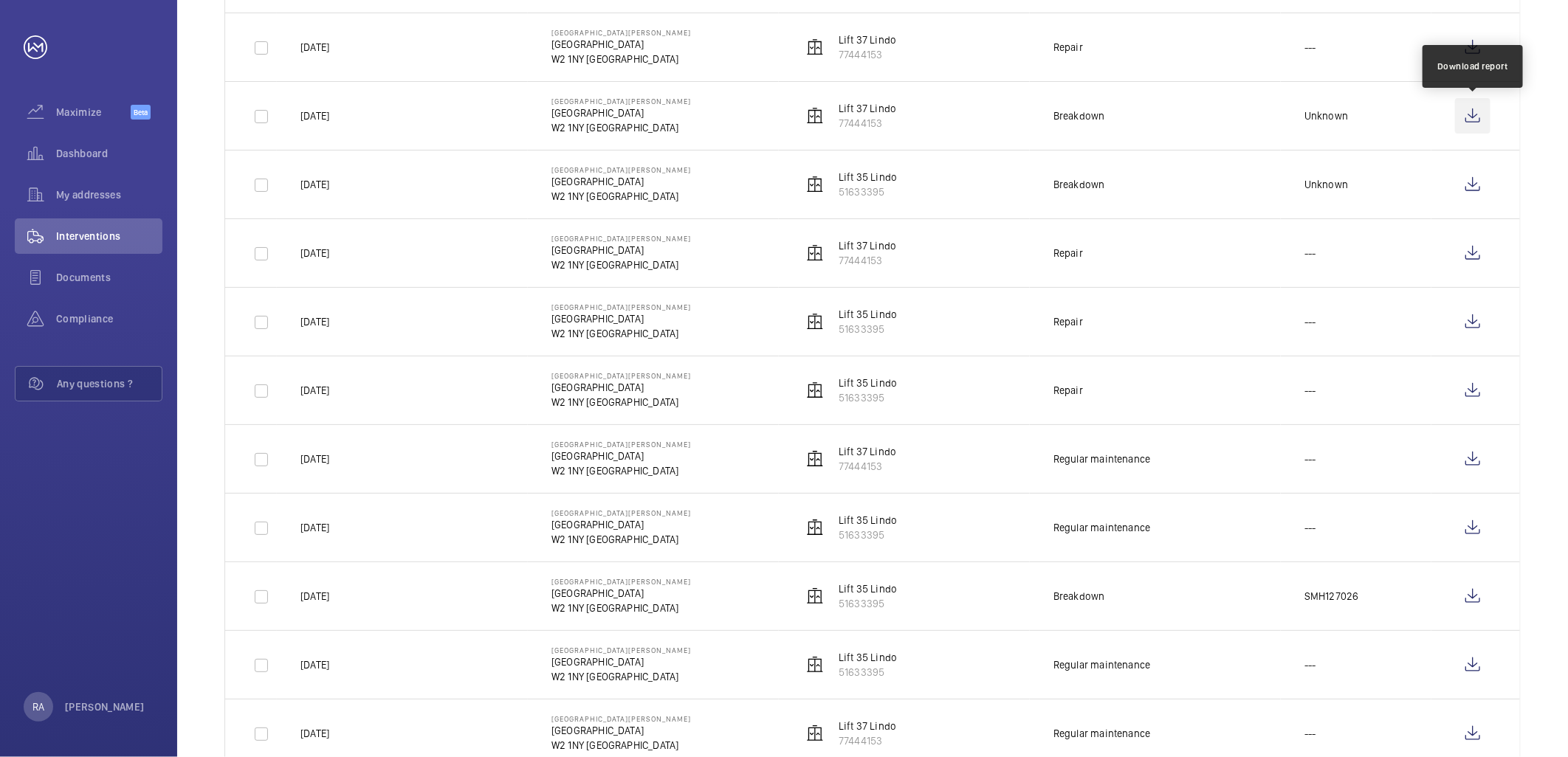
click at [1483, 117] on wm-front-icon-button at bounding box center [1472, 116] width 35 height 35
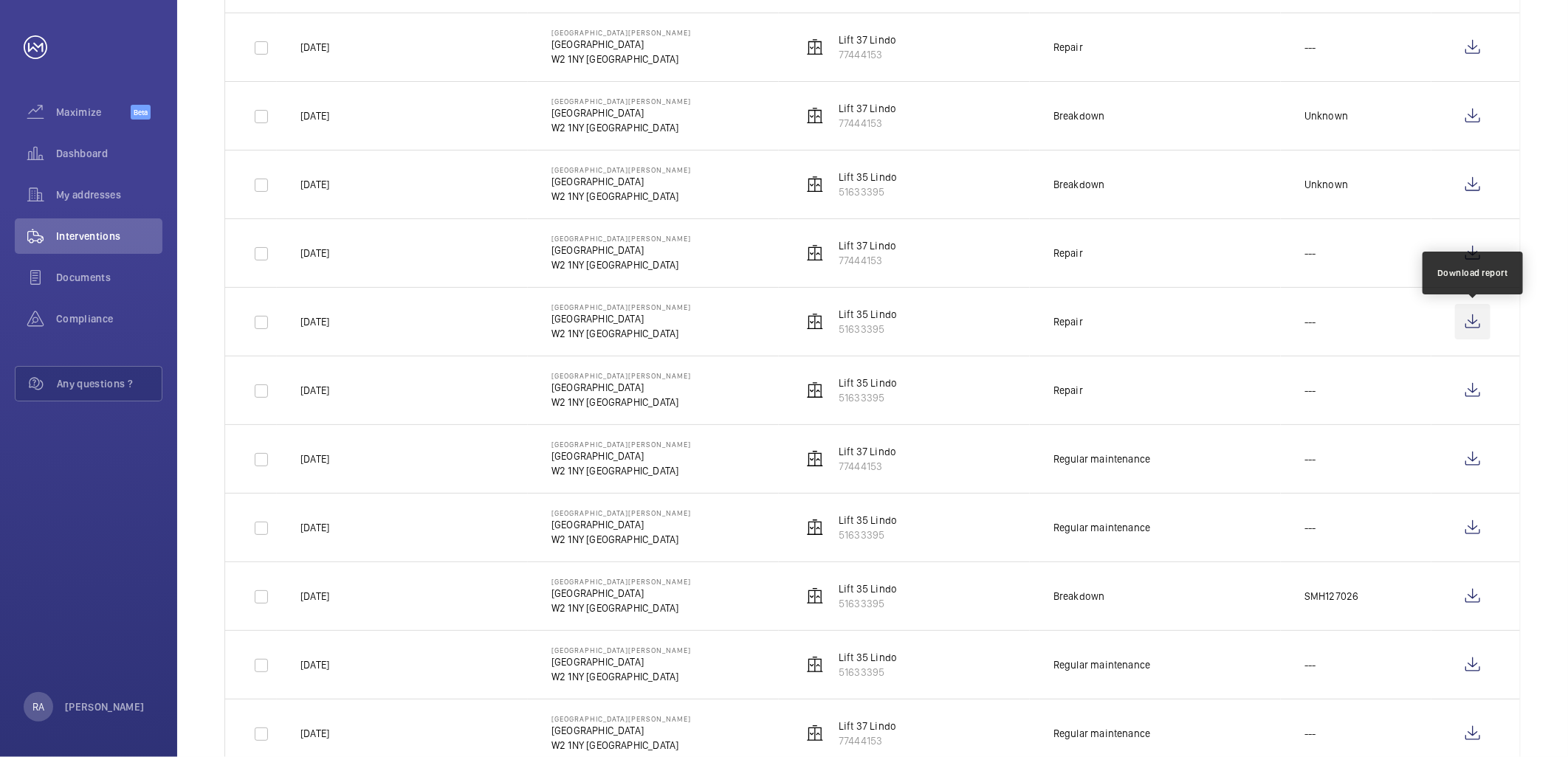
click at [1479, 321] on wm-front-icon-button at bounding box center [1472, 322] width 35 height 35
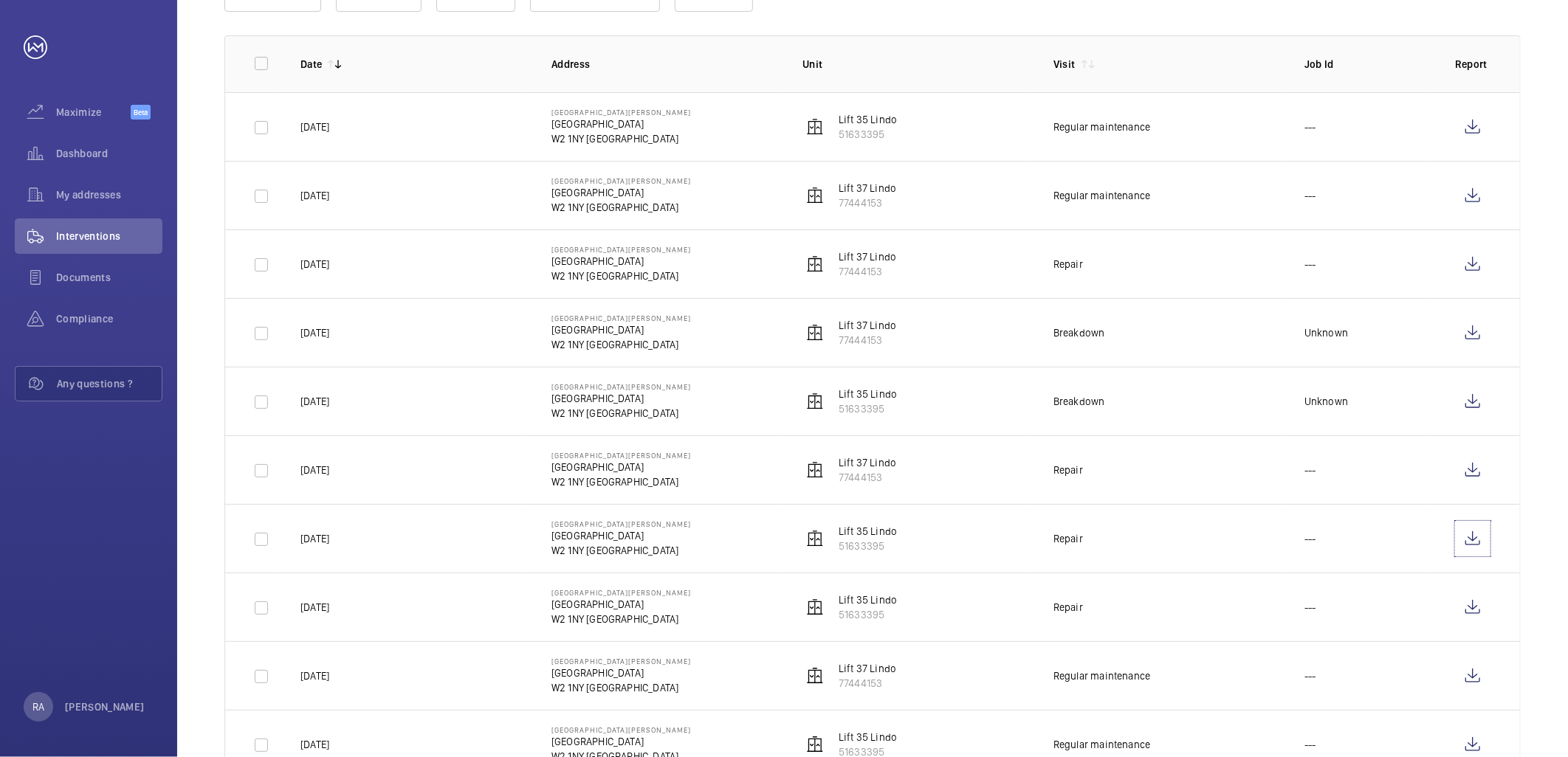
scroll to position [164, 0]
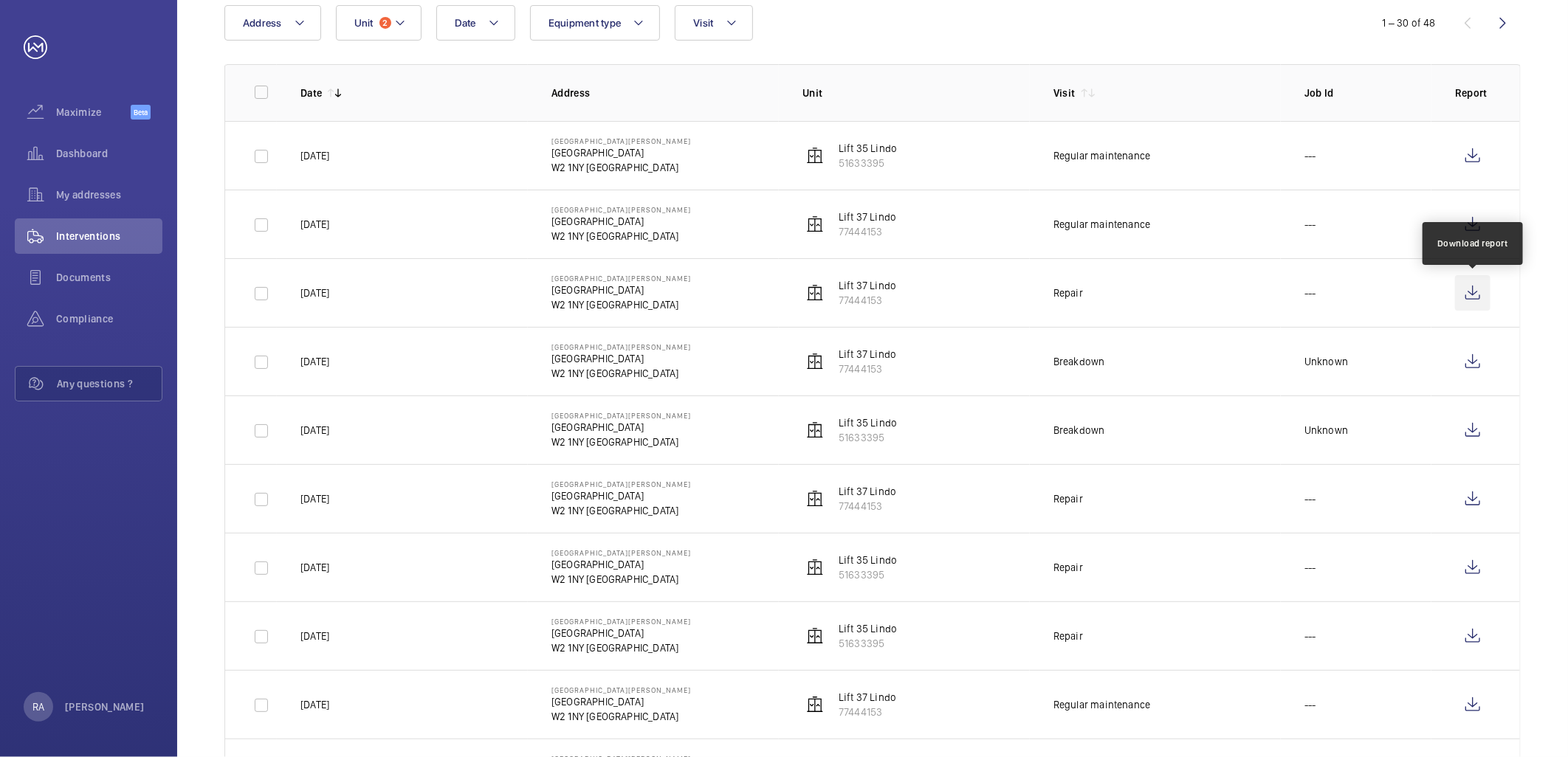
click at [1480, 296] on wm-front-icon-button at bounding box center [1472, 293] width 35 height 35
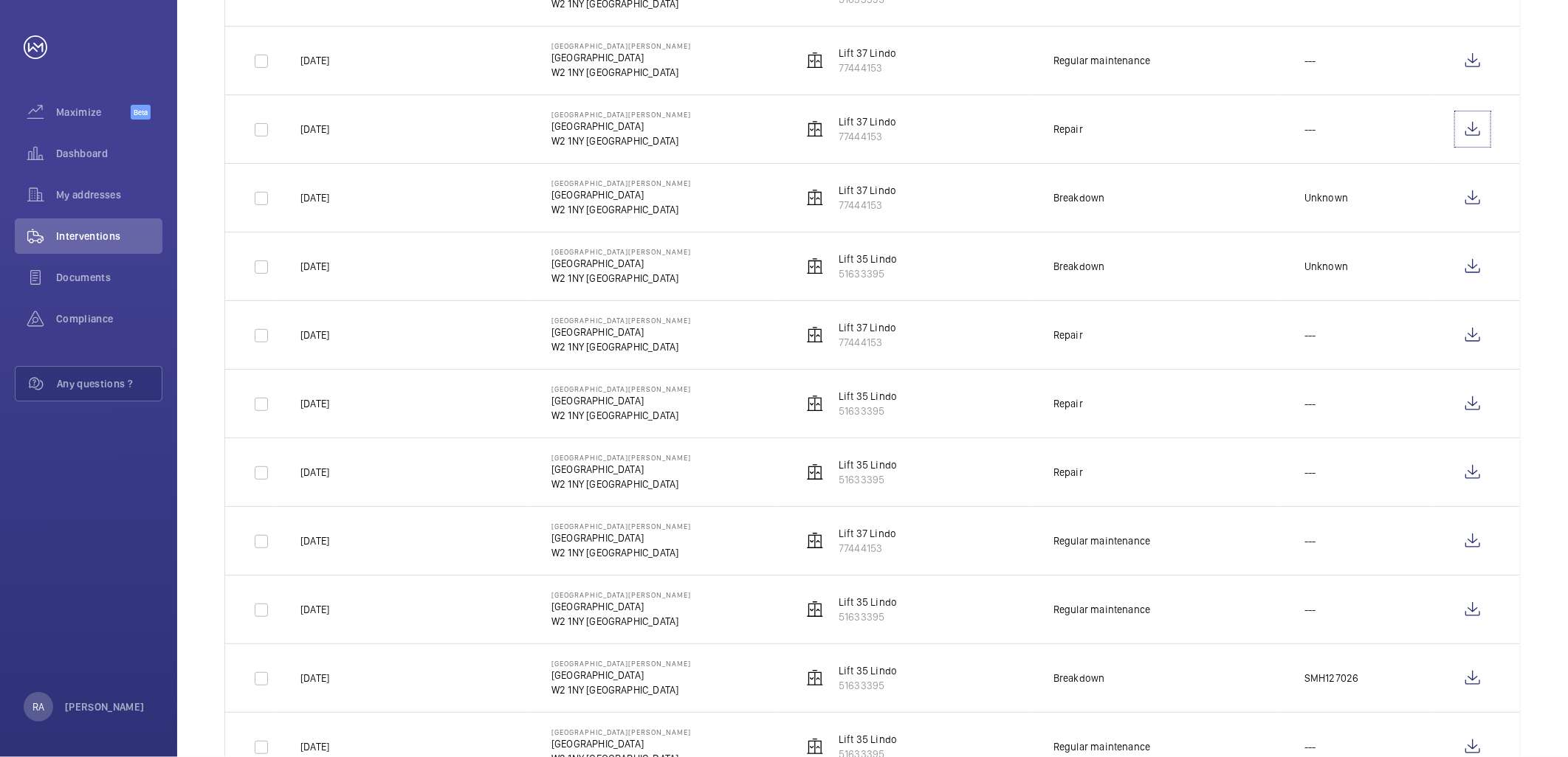
scroll to position [246, 0]
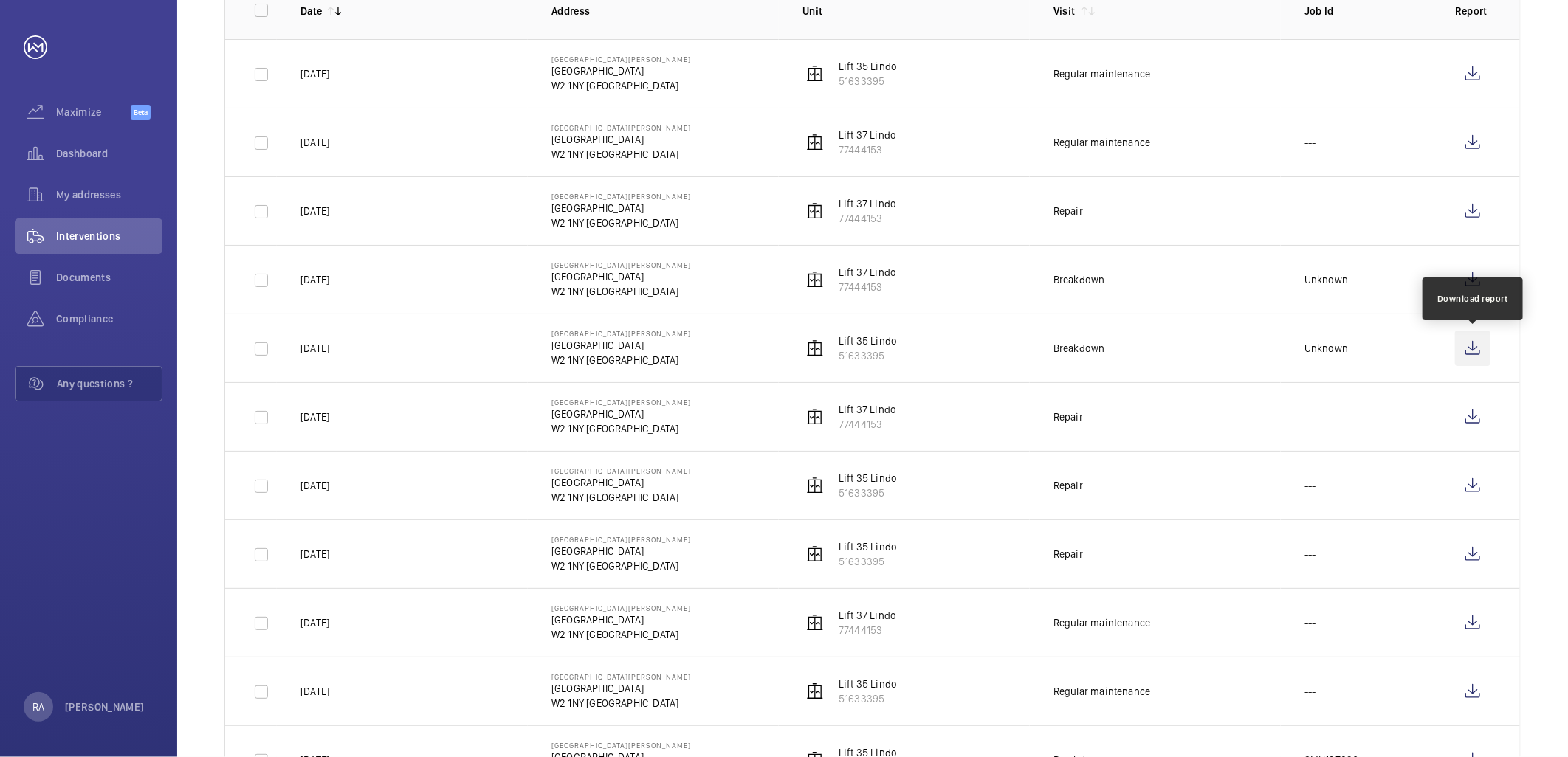
click at [1479, 352] on wm-front-icon-button at bounding box center [1472, 348] width 35 height 35
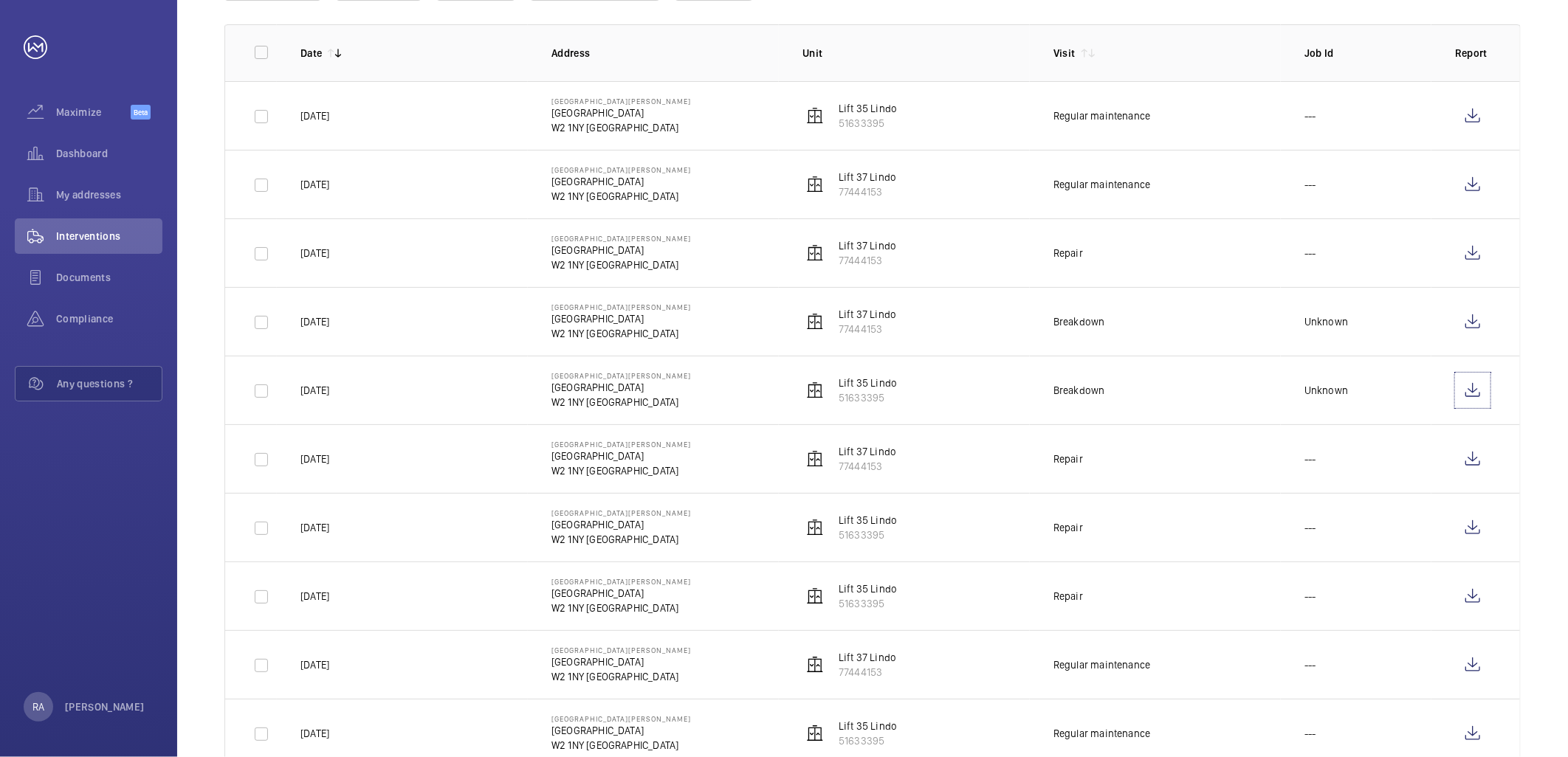
scroll to position [164, 0]
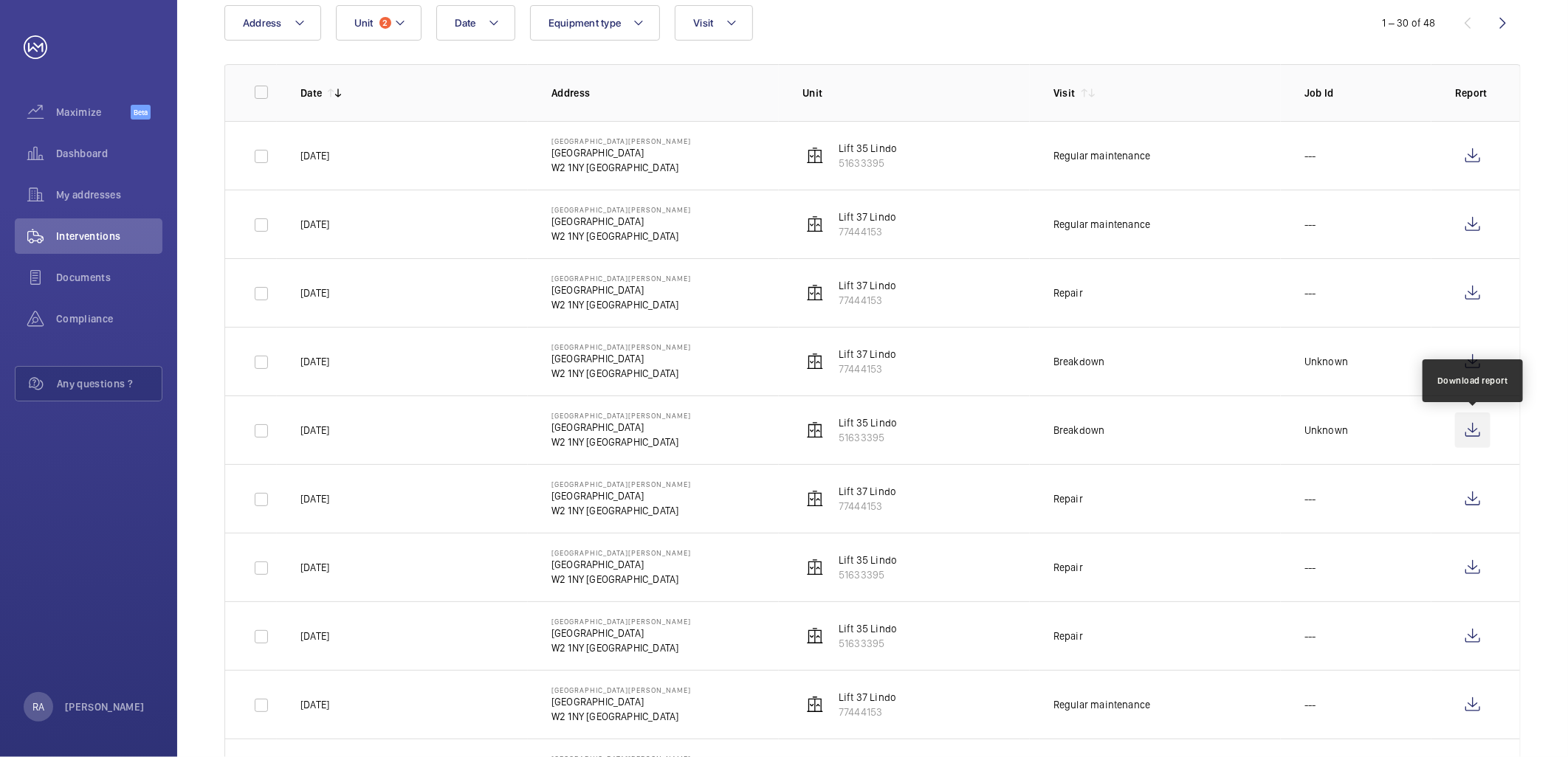
click at [1466, 430] on wm-front-icon-button at bounding box center [1472, 430] width 35 height 35
click at [1467, 362] on wm-front-icon-button at bounding box center [1472, 362] width 35 height 35
click at [1475, 424] on wm-front-icon-button at bounding box center [1472, 430] width 35 height 35
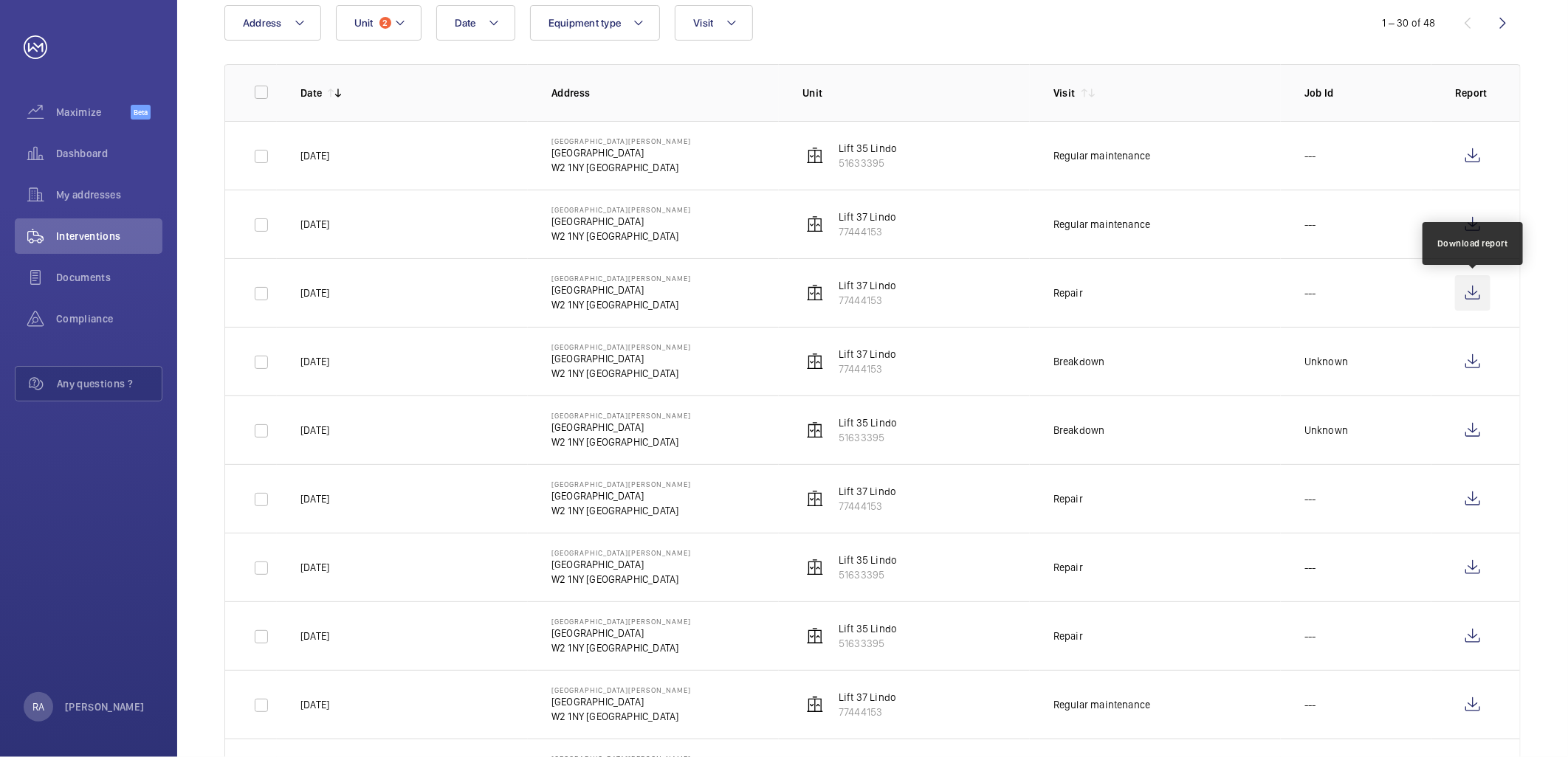
click at [1479, 282] on wm-front-icon-button at bounding box center [1472, 293] width 35 height 35
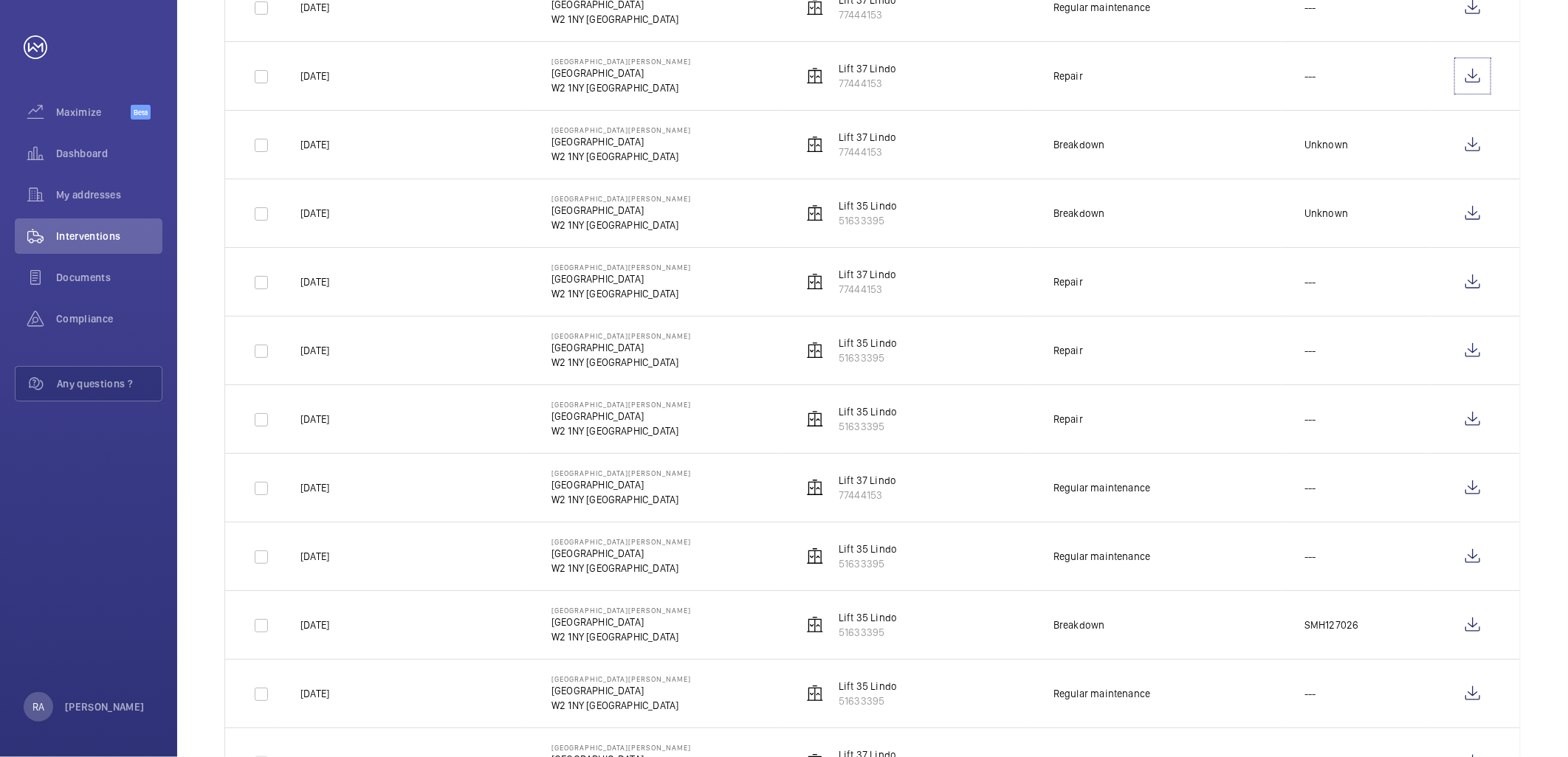
scroll to position [410, 0]
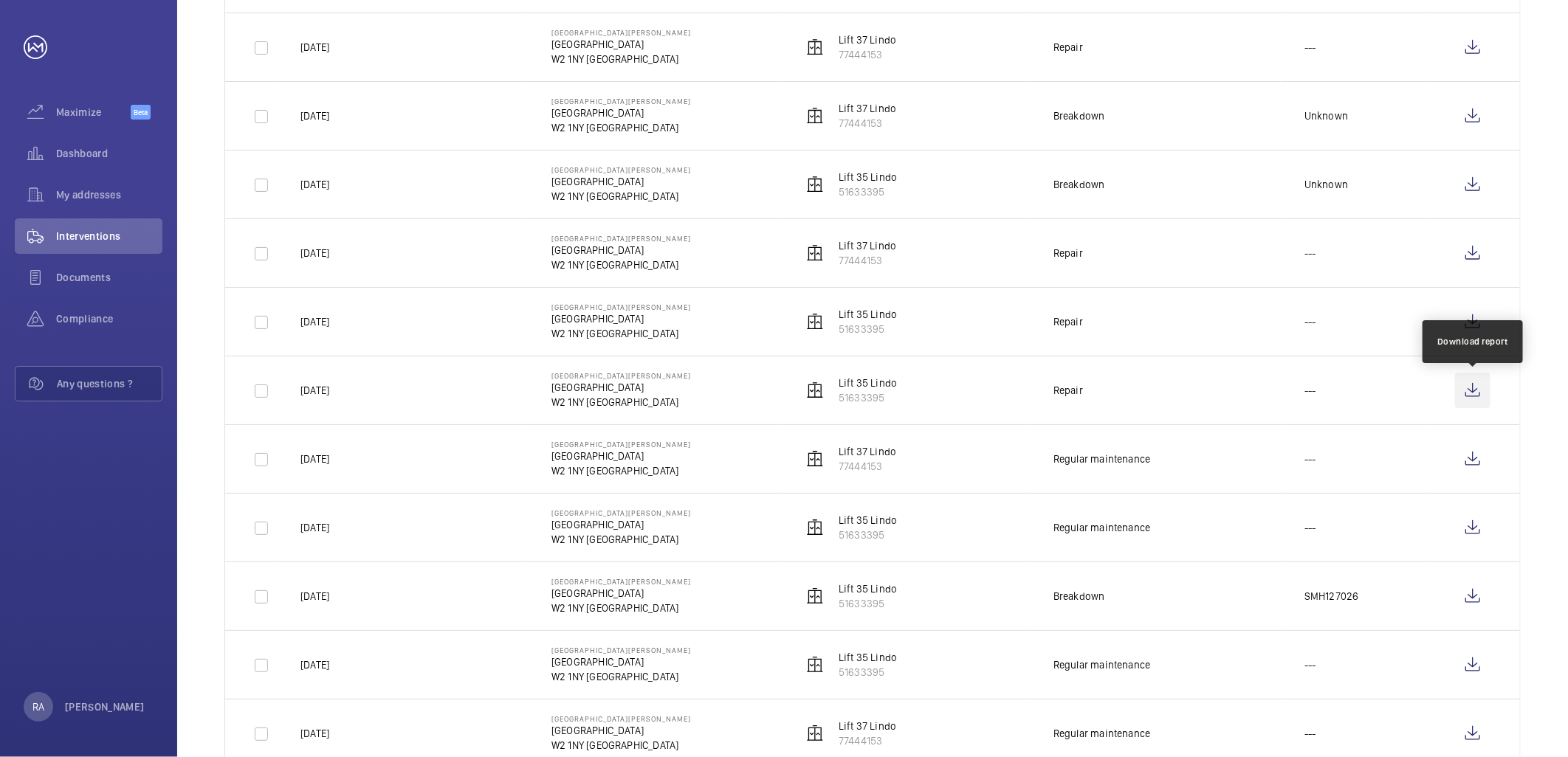
click at [1467, 389] on wm-front-icon-button at bounding box center [1472, 390] width 35 height 35
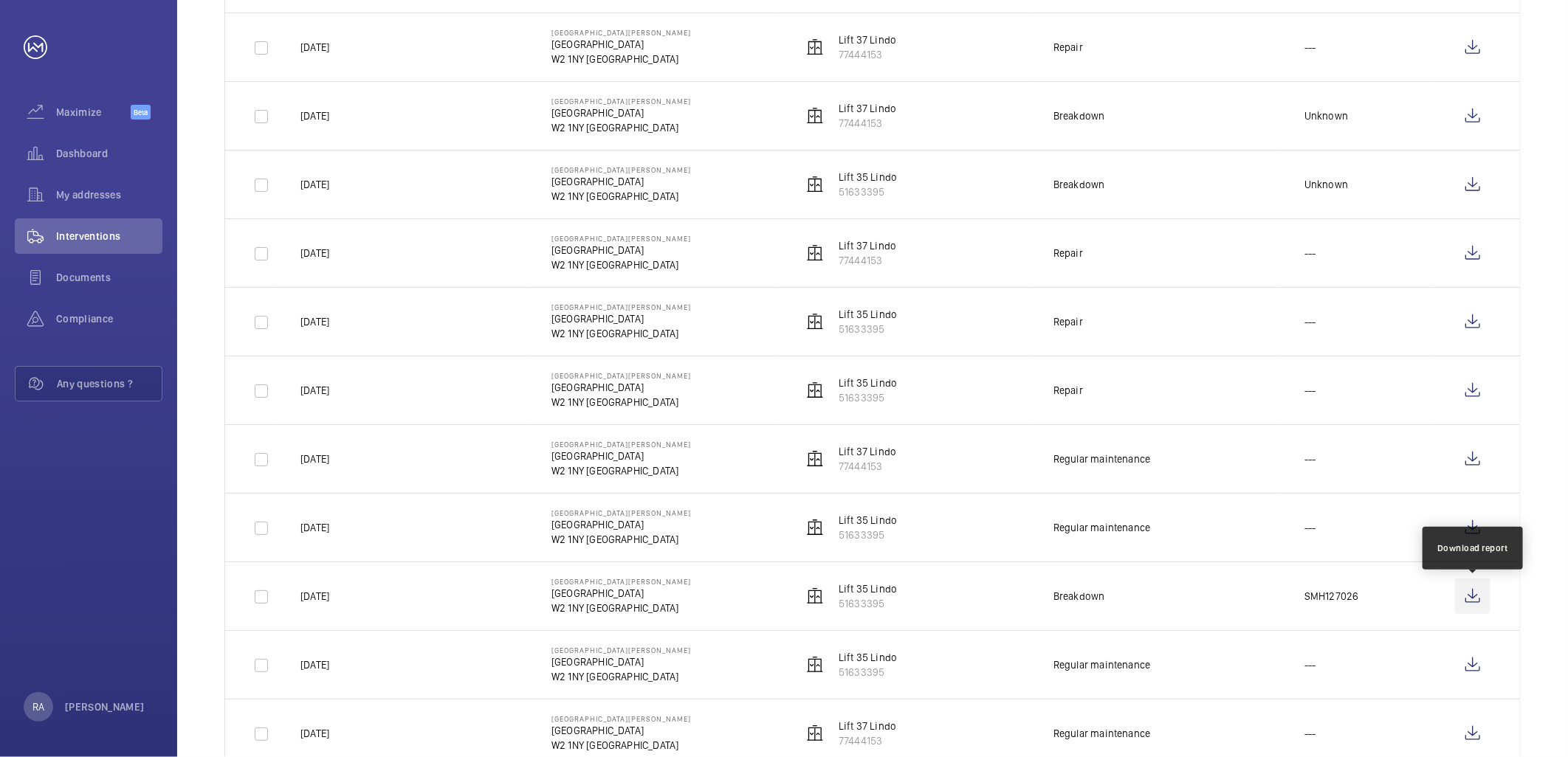
click at [1473, 596] on wm-front-icon-button at bounding box center [1472, 596] width 35 height 35
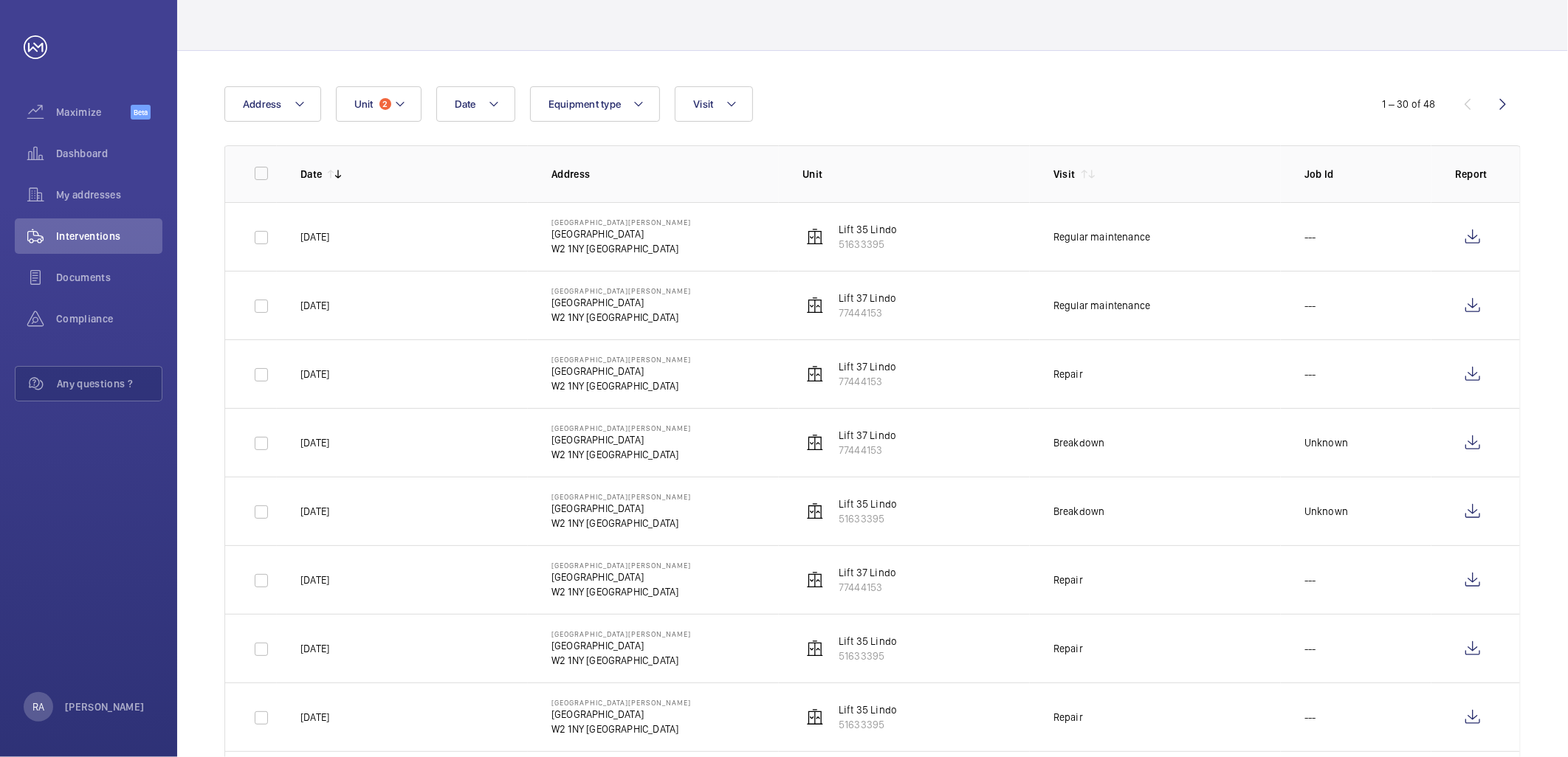
scroll to position [82, 0]
click at [1470, 370] on wm-front-icon-button at bounding box center [1472, 375] width 35 height 35
